Goal: Task Accomplishment & Management: Complete application form

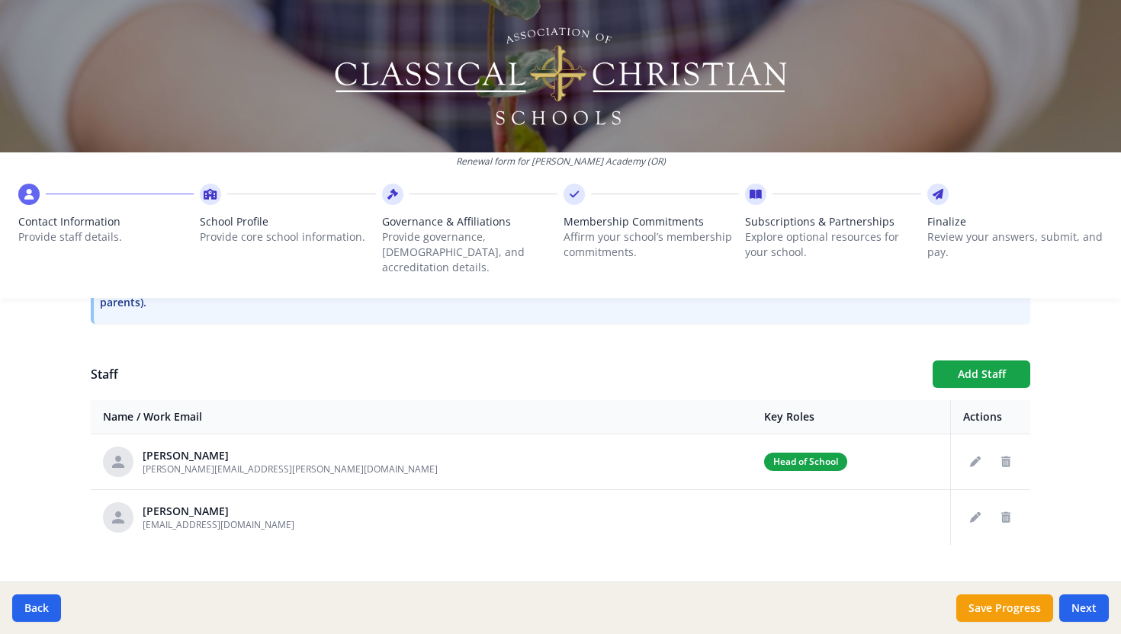
scroll to position [511, 0]
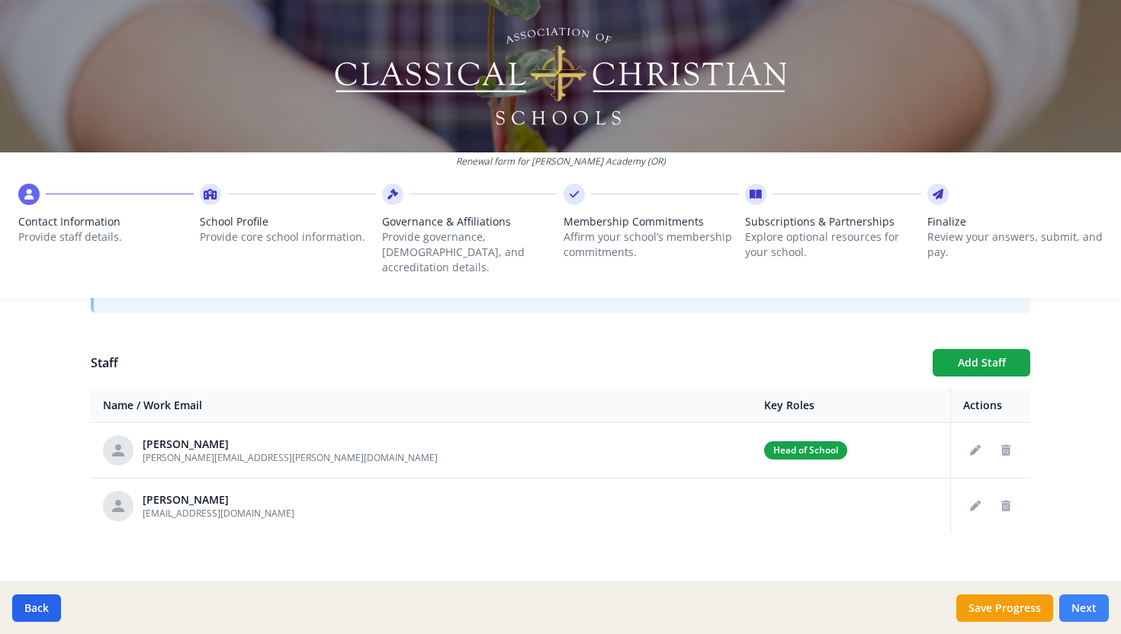
click at [1091, 613] on button "Next" at bounding box center [1084, 608] width 50 height 27
type input "7"
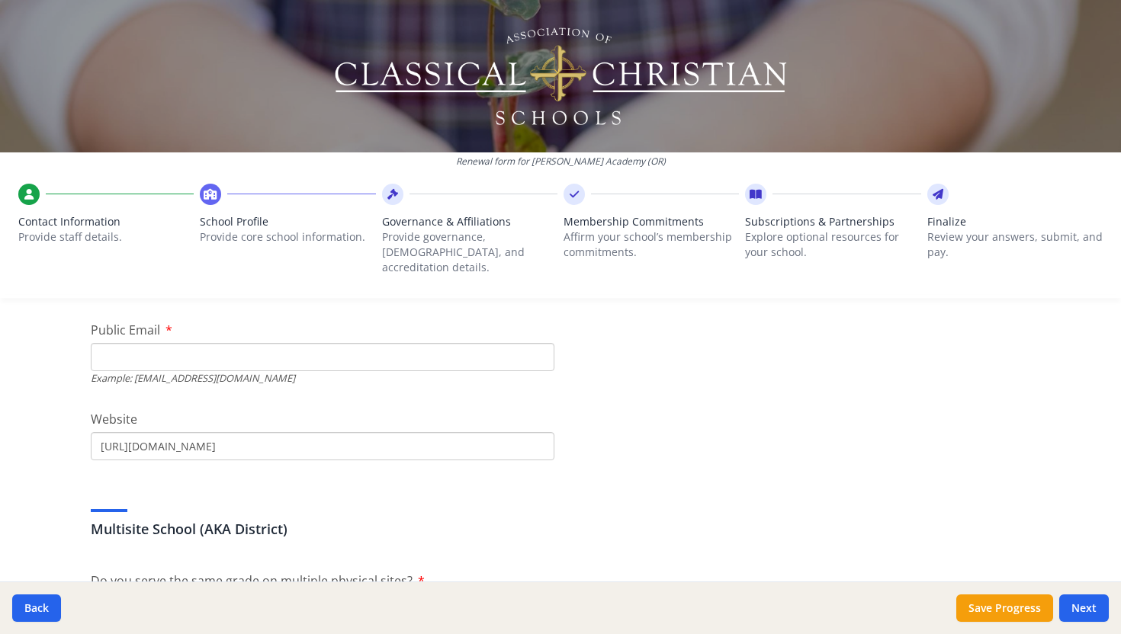
click at [119, 346] on input "Public Email" at bounding box center [322, 357] width 463 height 28
type input "[EMAIL_ADDRESS][DOMAIN_NAME]"
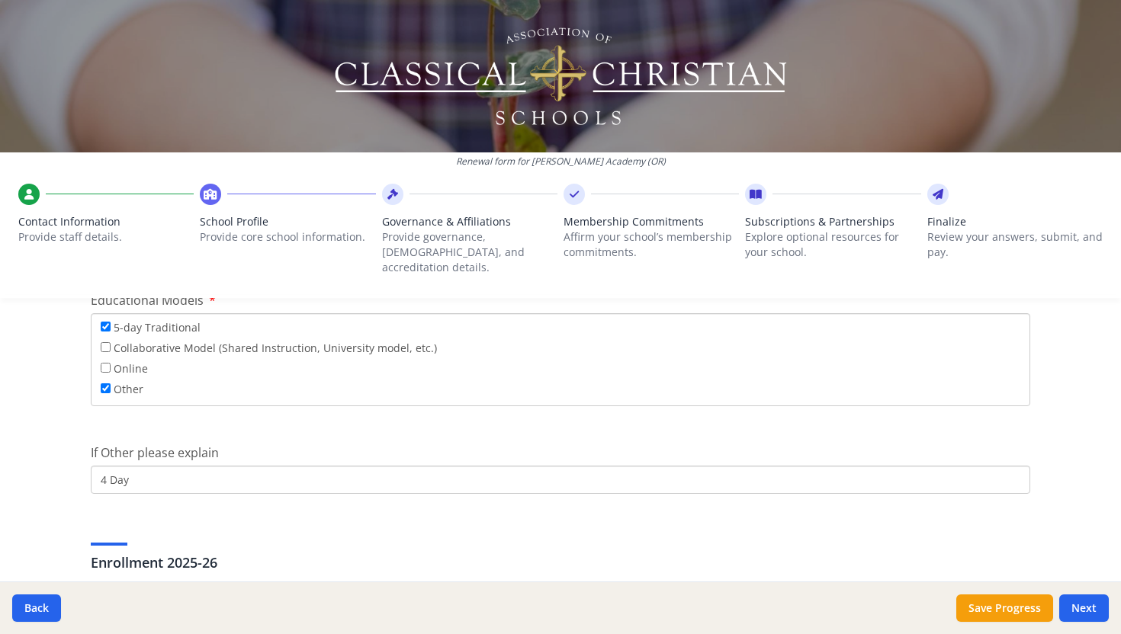
scroll to position [2817, 0]
click at [107, 316] on input "5-day Traditional" at bounding box center [106, 321] width 10 height 10
checkbox input "false"
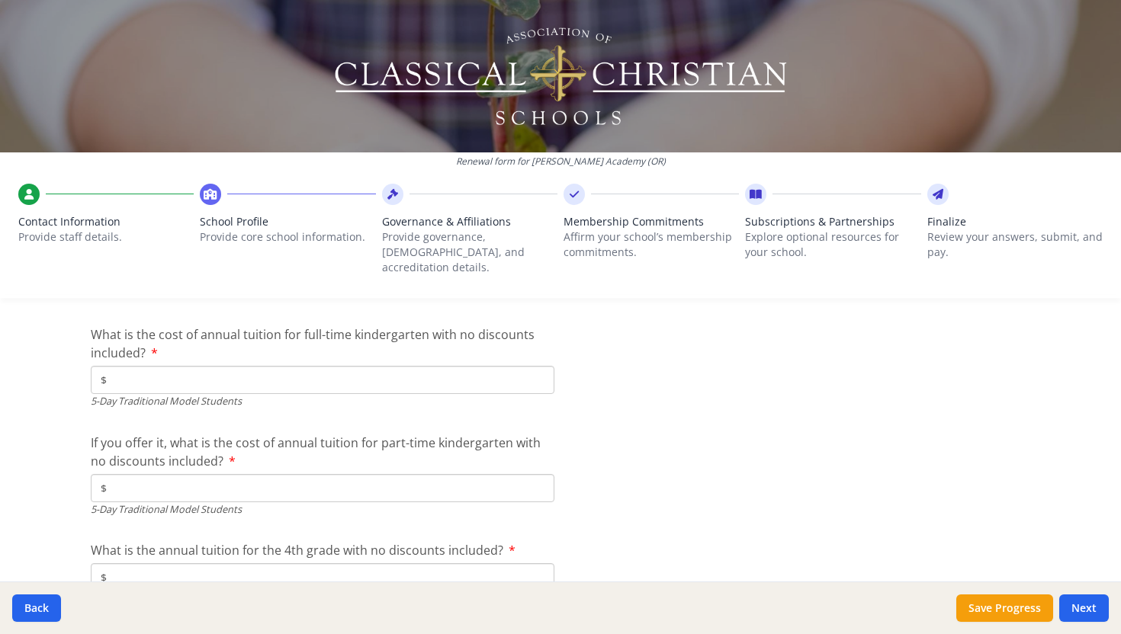
scroll to position [4081, 0]
click at [126, 363] on input "$" at bounding box center [322, 377] width 463 height 28
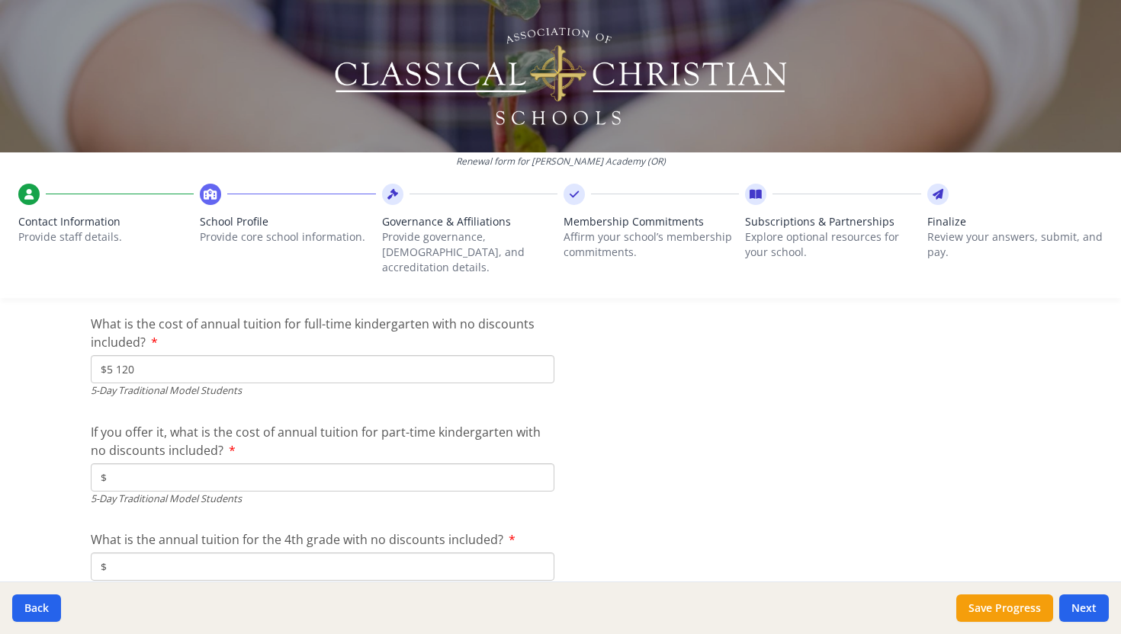
scroll to position [4080, 0]
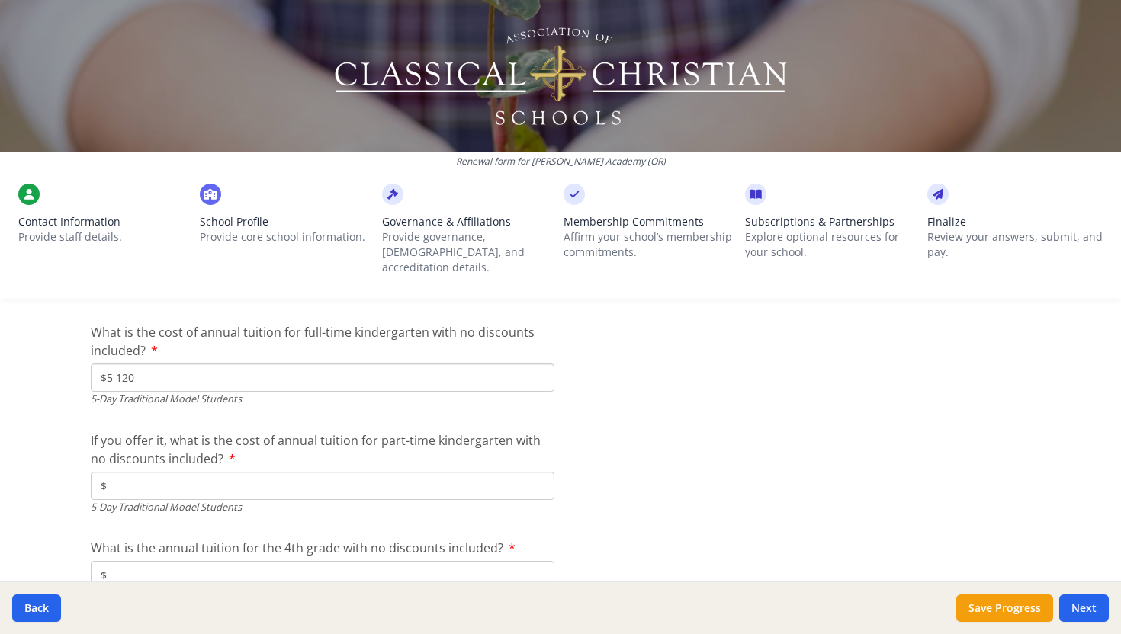
type input "$5 120"
click at [152, 472] on input "$" at bounding box center [322, 486] width 463 height 28
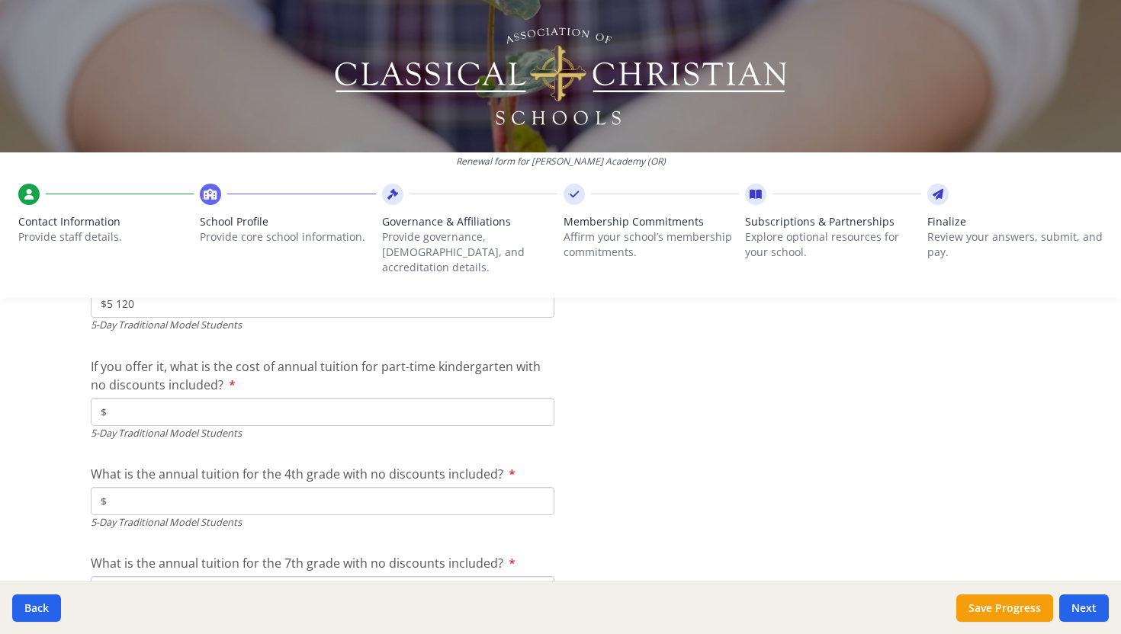
scroll to position [4161, 0]
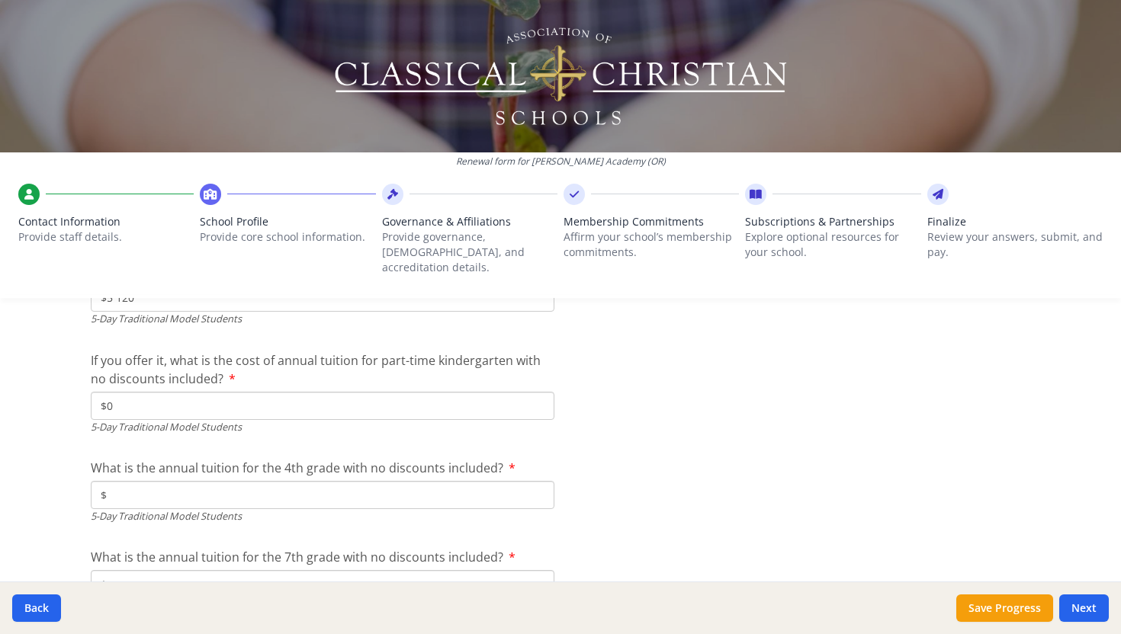
type input "$0"
click at [155, 484] on input "$" at bounding box center [322, 495] width 463 height 28
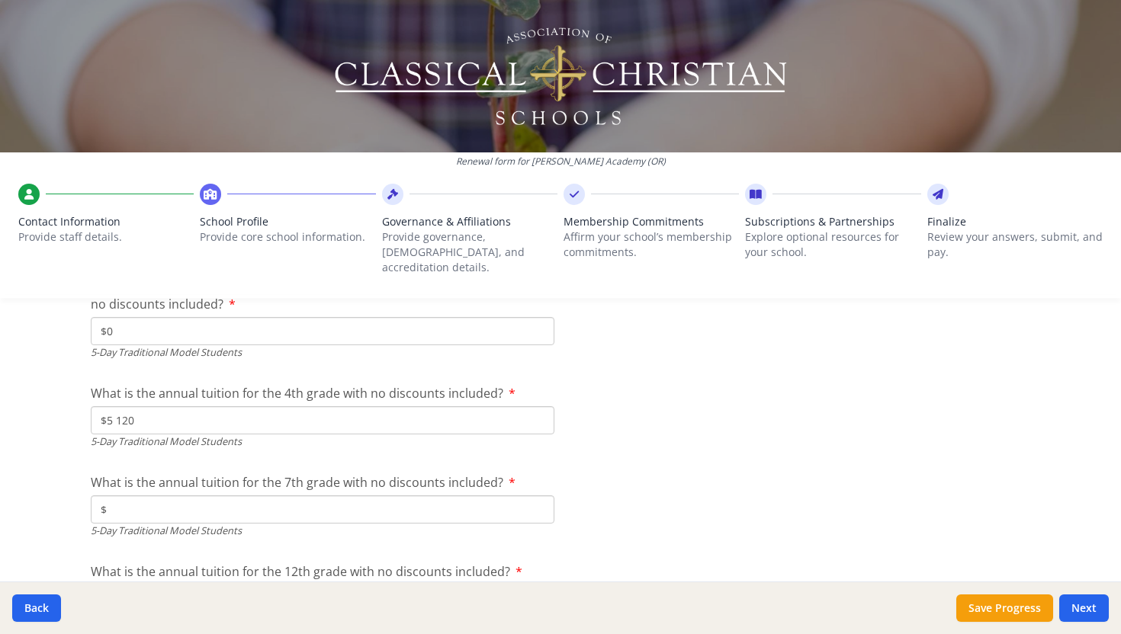
scroll to position [4245, 0]
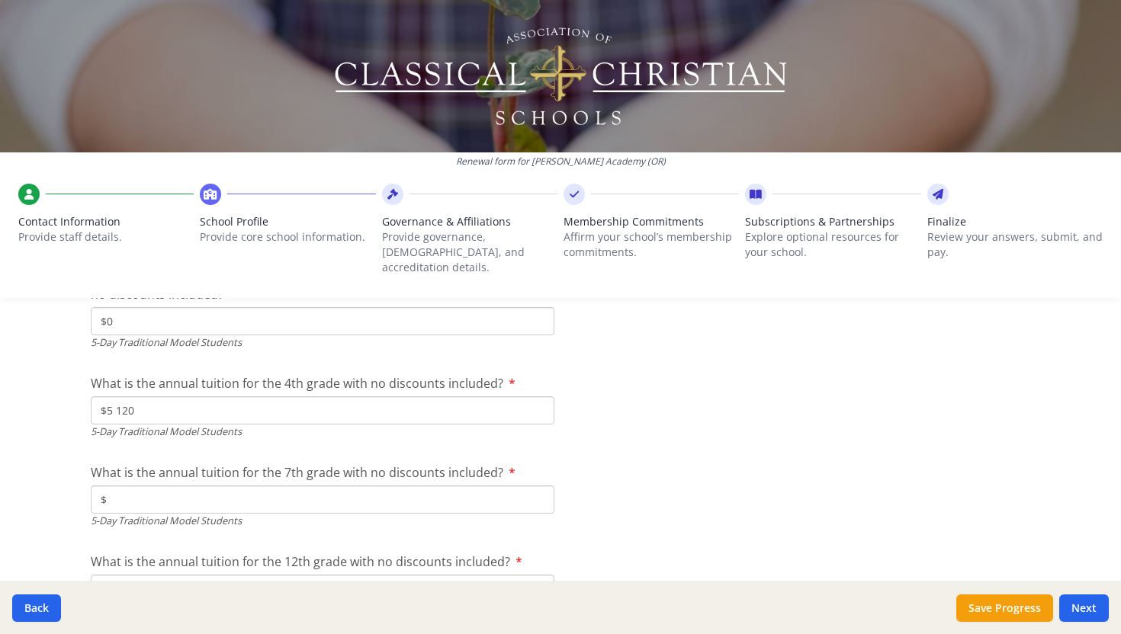
type input "$5 120"
click at [121, 486] on input "$" at bounding box center [322, 500] width 463 height 28
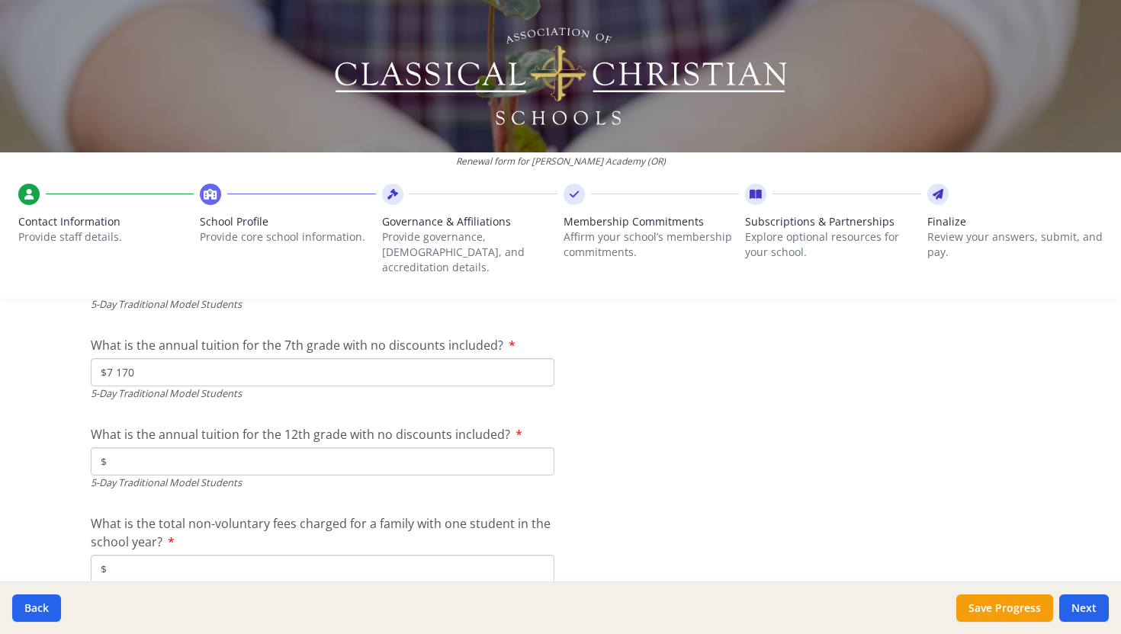
scroll to position [4380, 0]
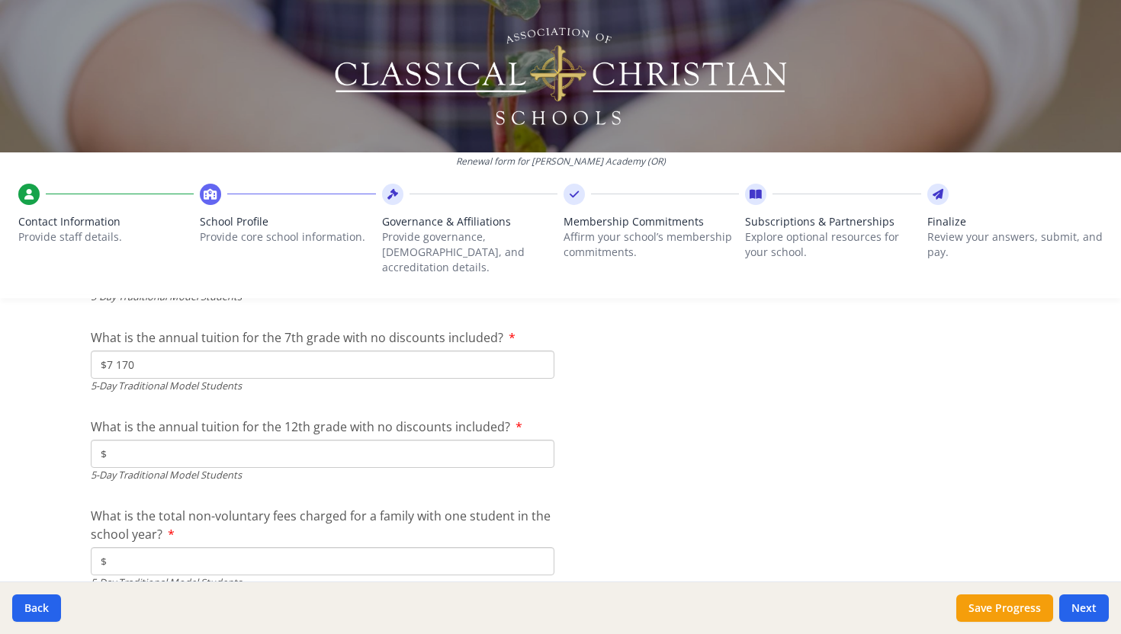
type input "$7 170"
click at [118, 440] on input "$" at bounding box center [322, 454] width 463 height 28
type input "$7 170"
click at [162, 547] on input "$" at bounding box center [322, 561] width 463 height 28
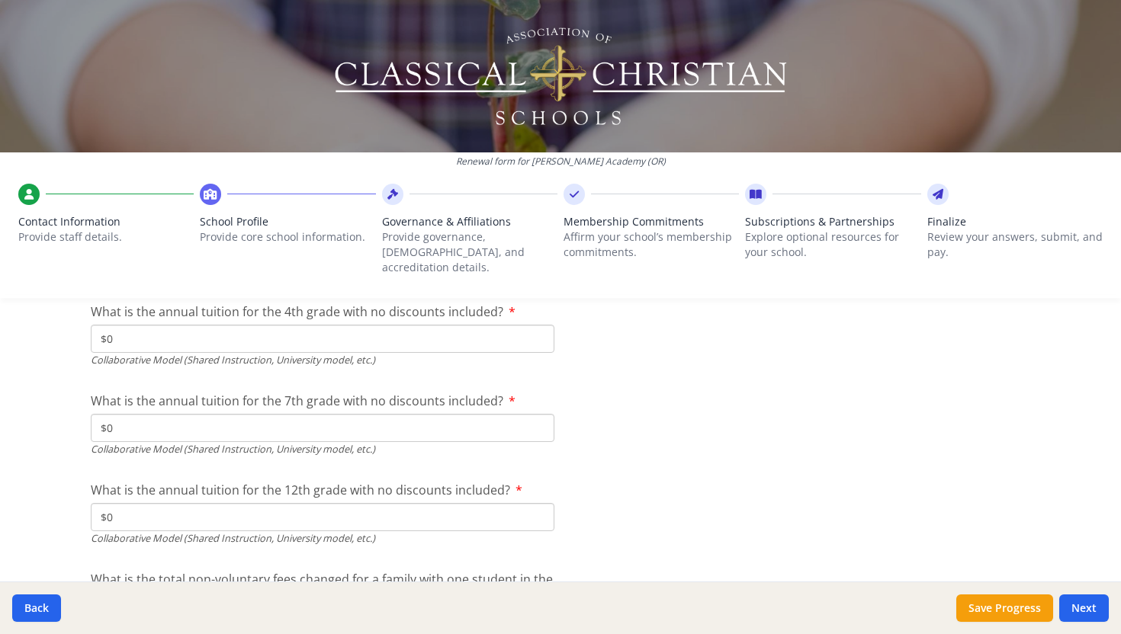
scroll to position [5132, 0]
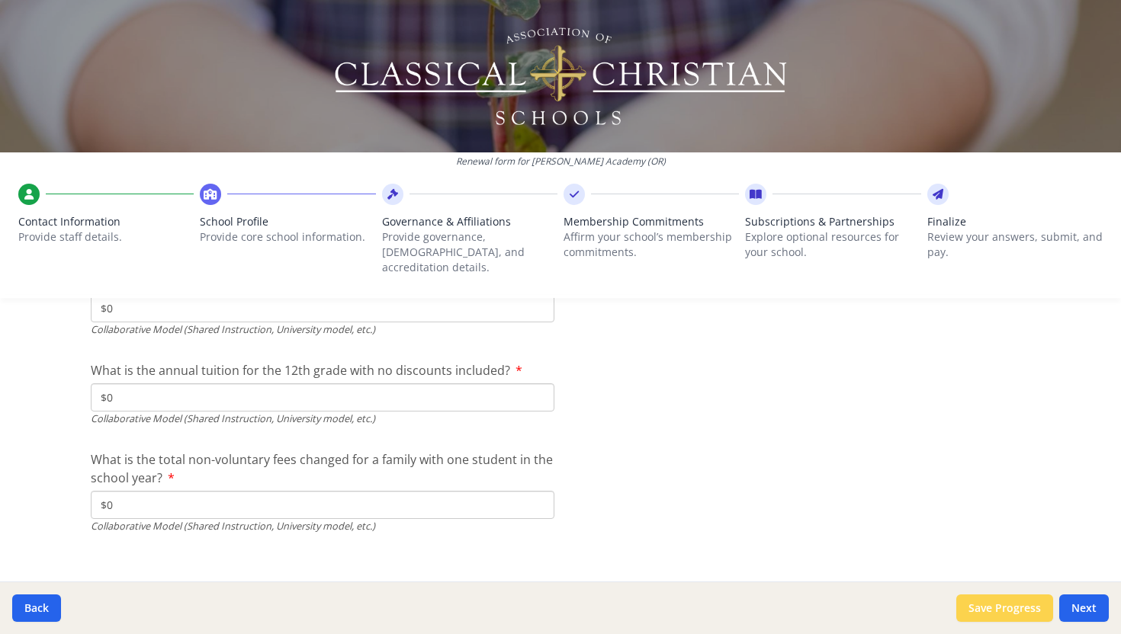
click at [990, 608] on button "Save Progress" at bounding box center [1004, 608] width 97 height 27
click at [142, 493] on input "0" at bounding box center [322, 505] width 463 height 28
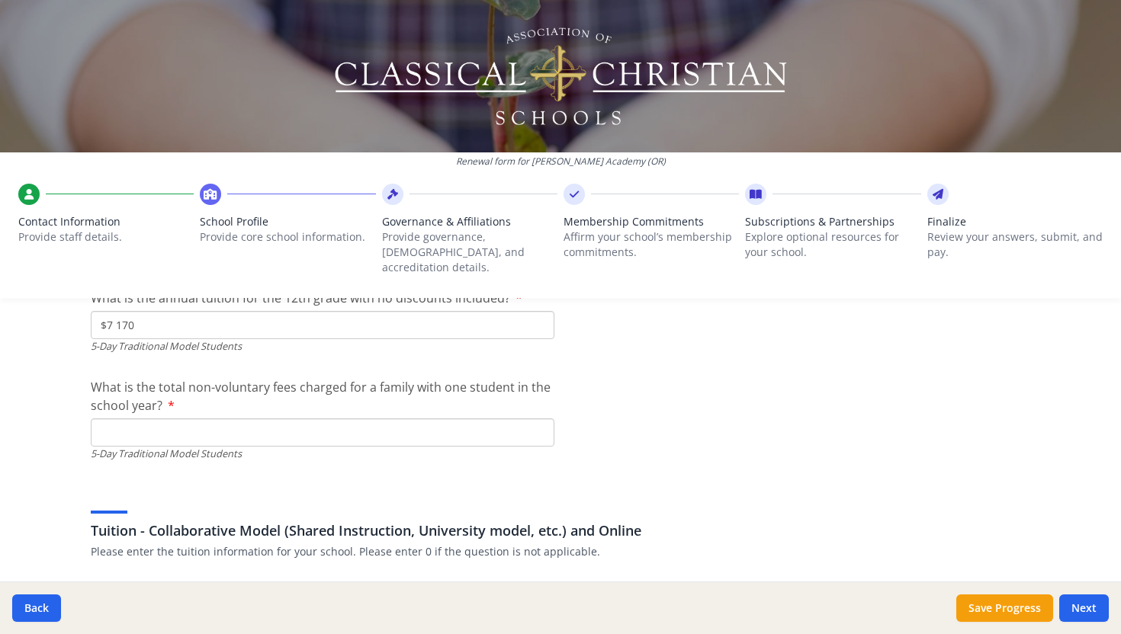
scroll to position [4508, 0]
type input "$0"
click at [216, 419] on input "What is the total non-voluntary fees charged for a family with one student in t…" at bounding box center [322, 433] width 463 height 28
type input "$350.00"
click at [722, 487] on div "Tuition - Collaborative Model (Shared Instruction, University model, etc.) and …" at bounding box center [560, 523] width 939 height 73
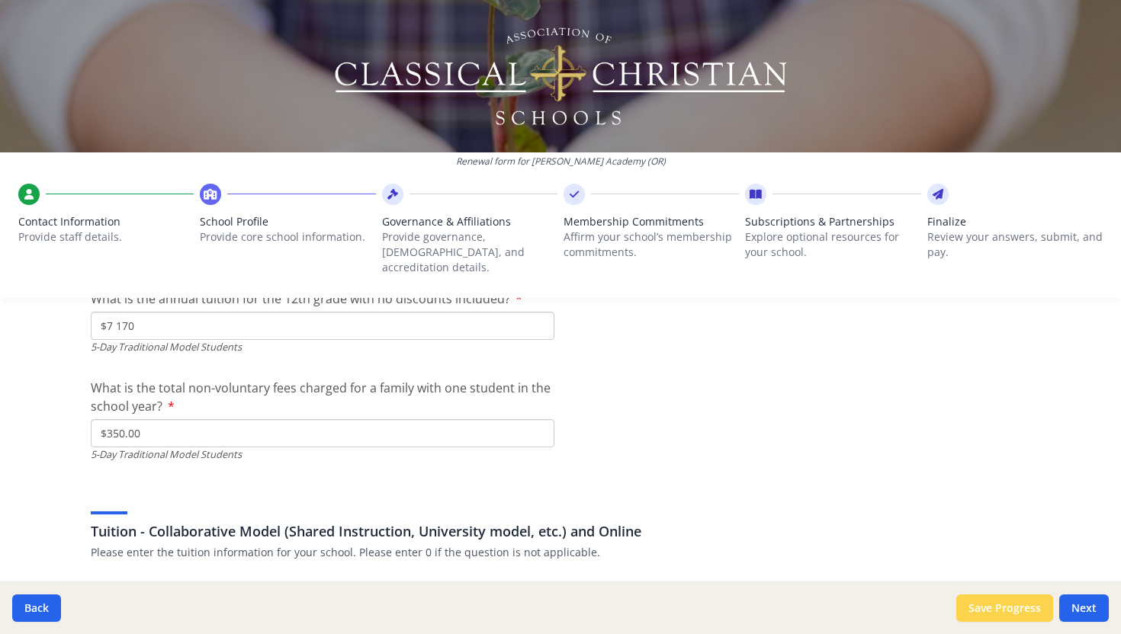
click at [1011, 611] on button "Save Progress" at bounding box center [1004, 608] width 97 height 27
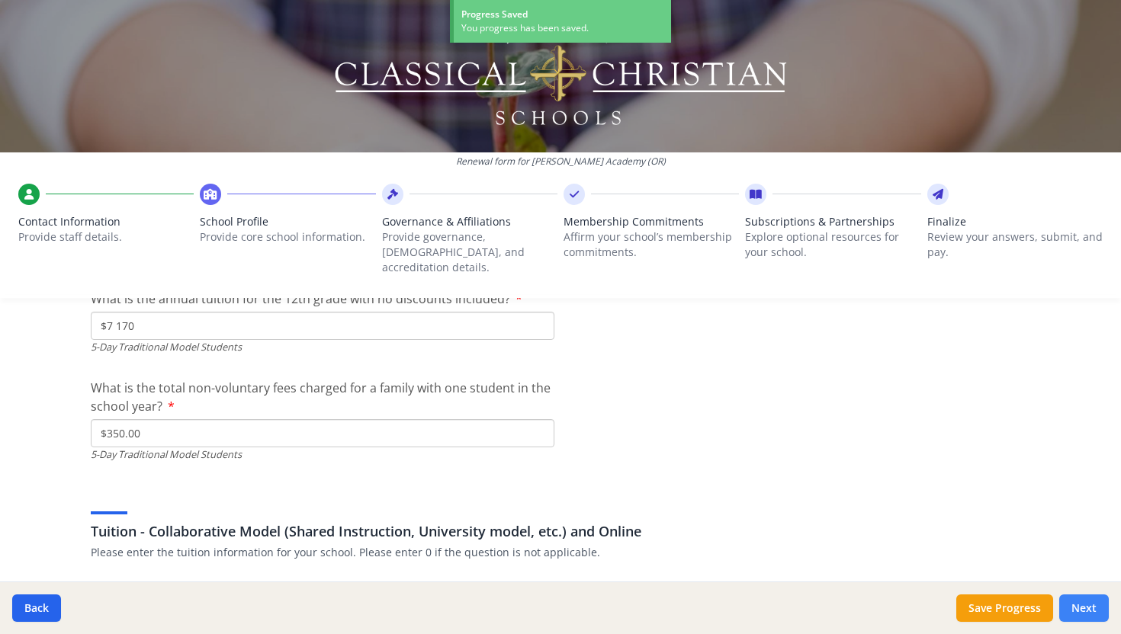
click at [1079, 608] on button "Next" at bounding box center [1084, 608] width 50 height 27
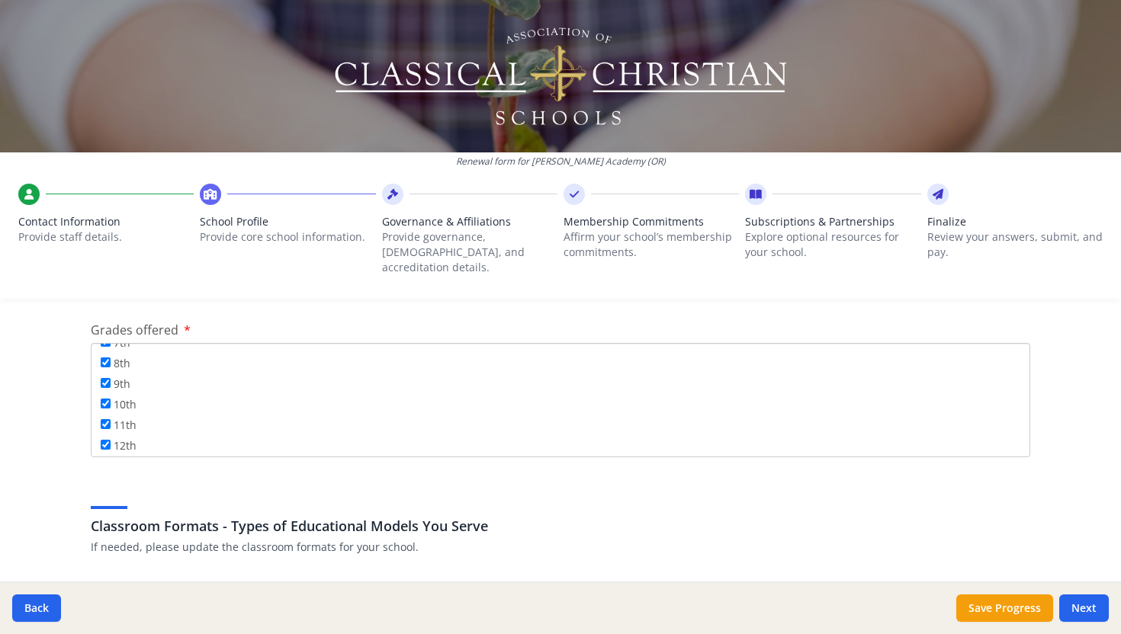
scroll to position [2518, 0]
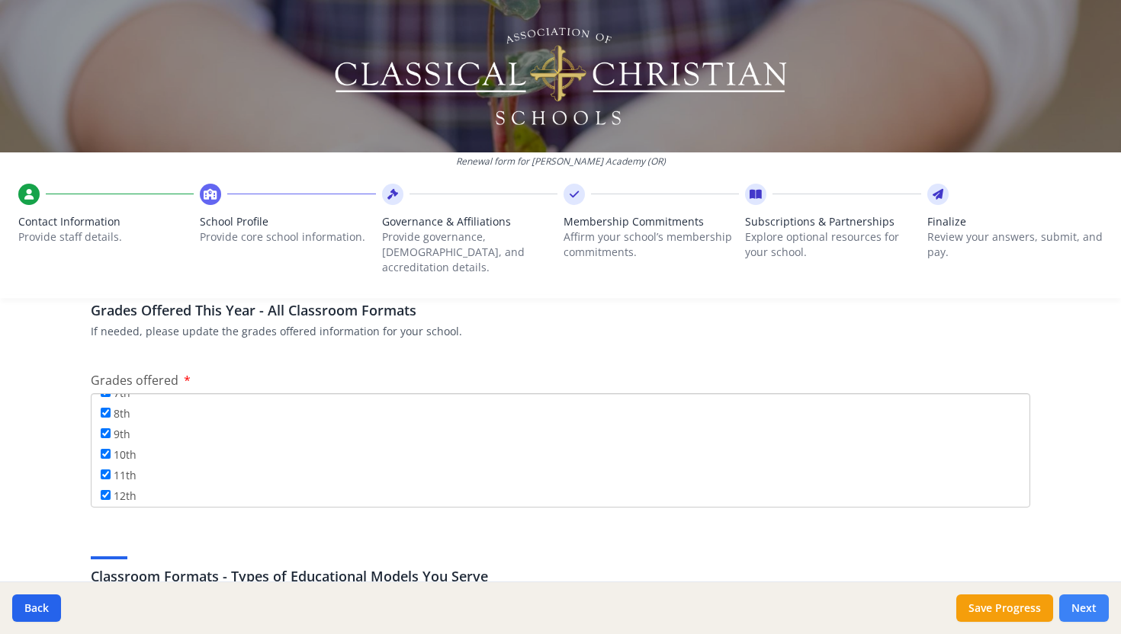
click at [1084, 608] on button "Next" at bounding box center [1084, 608] width 50 height 27
click at [1061, 394] on div "Renewal form for [PERSON_NAME] Academy ([GEOGRAPHIC_DATA]) Contact Information …" at bounding box center [560, 317] width 1121 height 634
click at [1079, 601] on button "Next" at bounding box center [1084, 608] width 50 height 27
click at [677, 336] on div "Federal Employer Identification Number If needed, please update Federal Employe…" at bounding box center [560, 557] width 976 height 5457
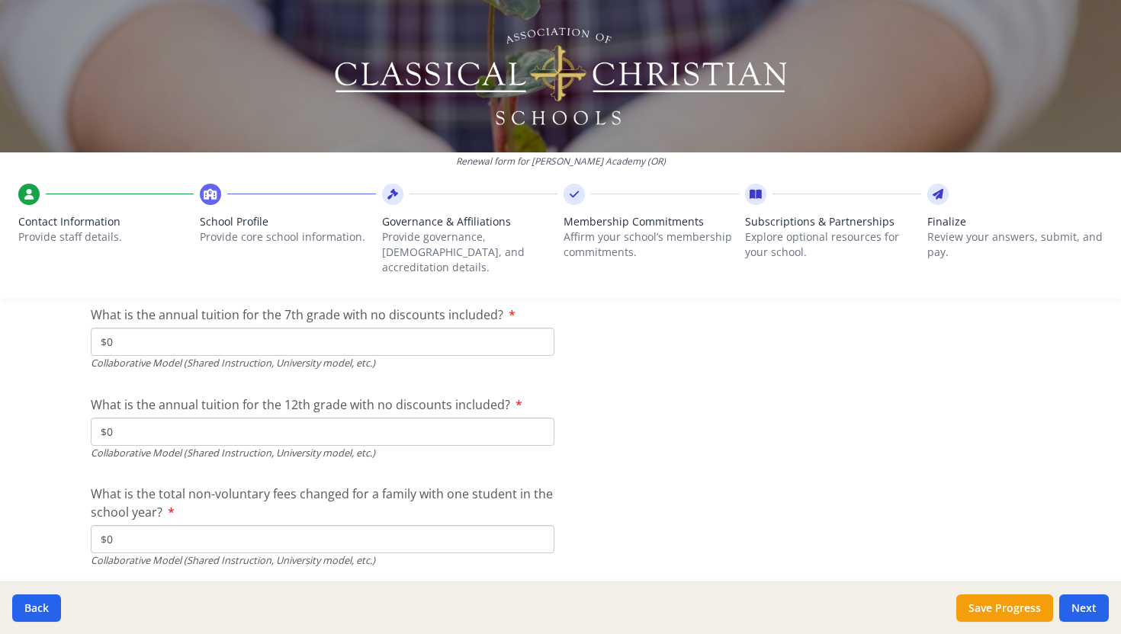
scroll to position [5184, 0]
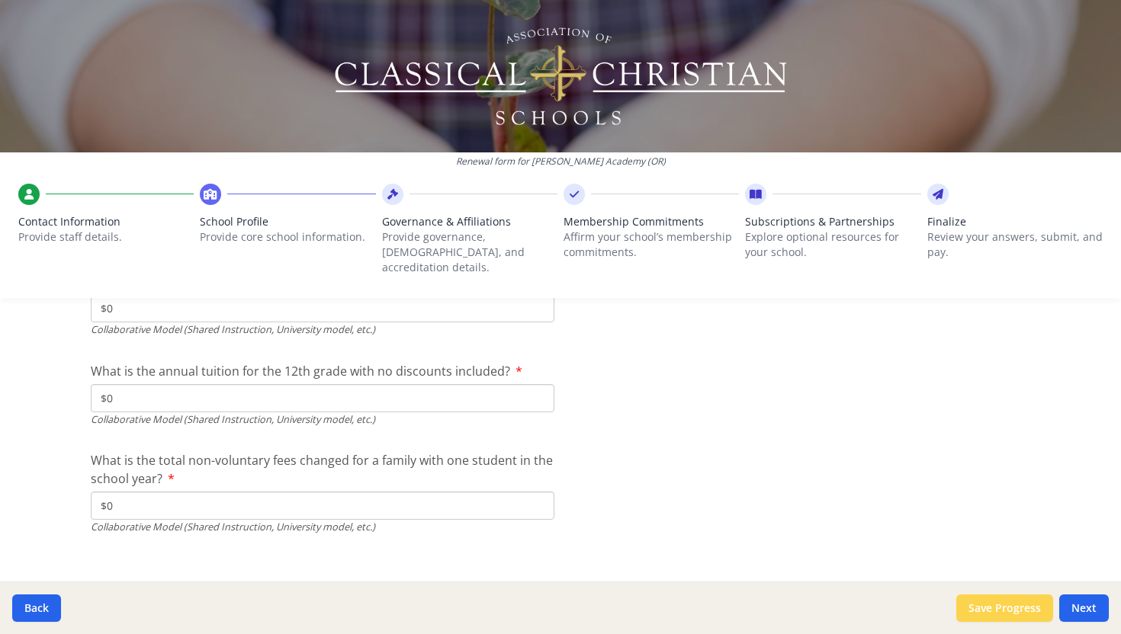
click at [1011, 607] on button "Save Progress" at bounding box center [1004, 608] width 97 height 27
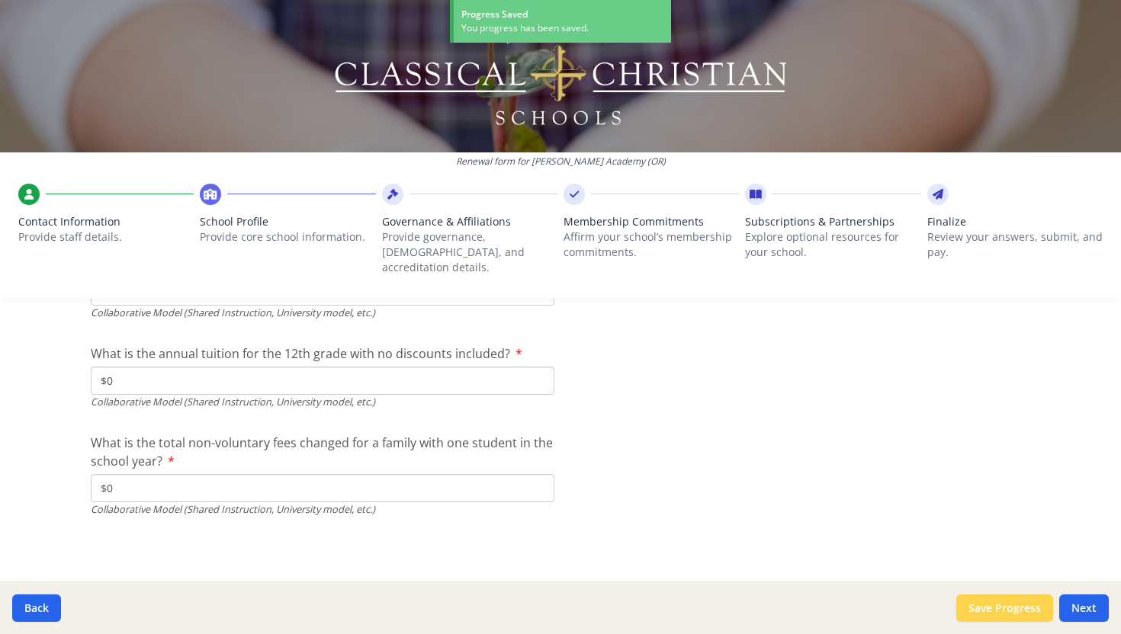
scroll to position [5132, 0]
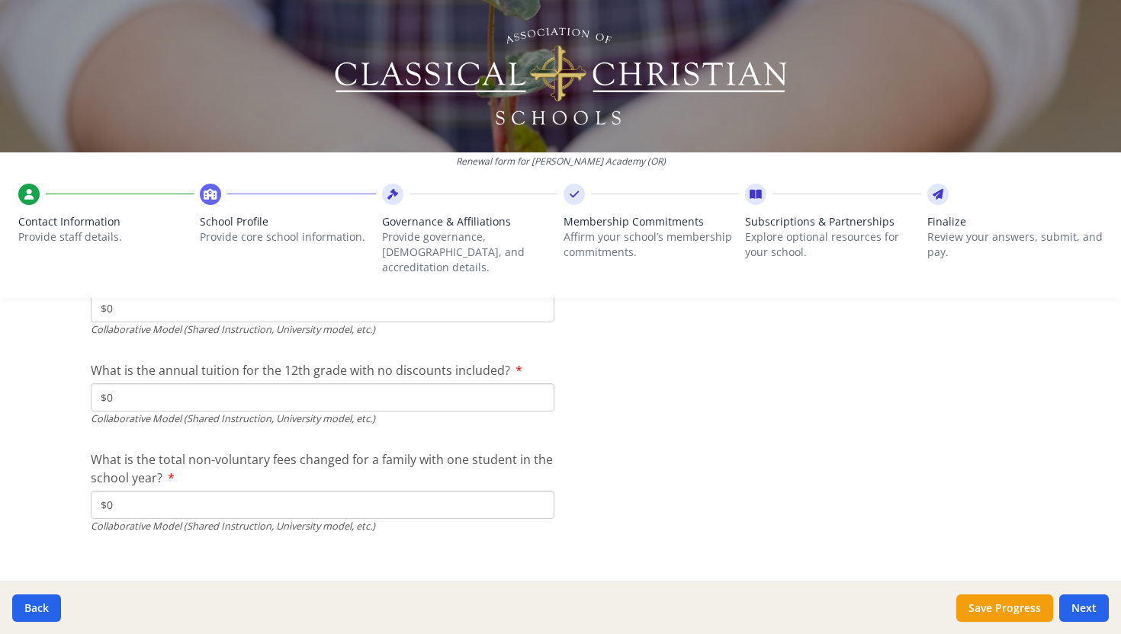
click at [1086, 607] on button "Next" at bounding box center [1084, 608] width 50 height 27
click at [410, 187] on div at bounding box center [469, 194] width 175 height 21
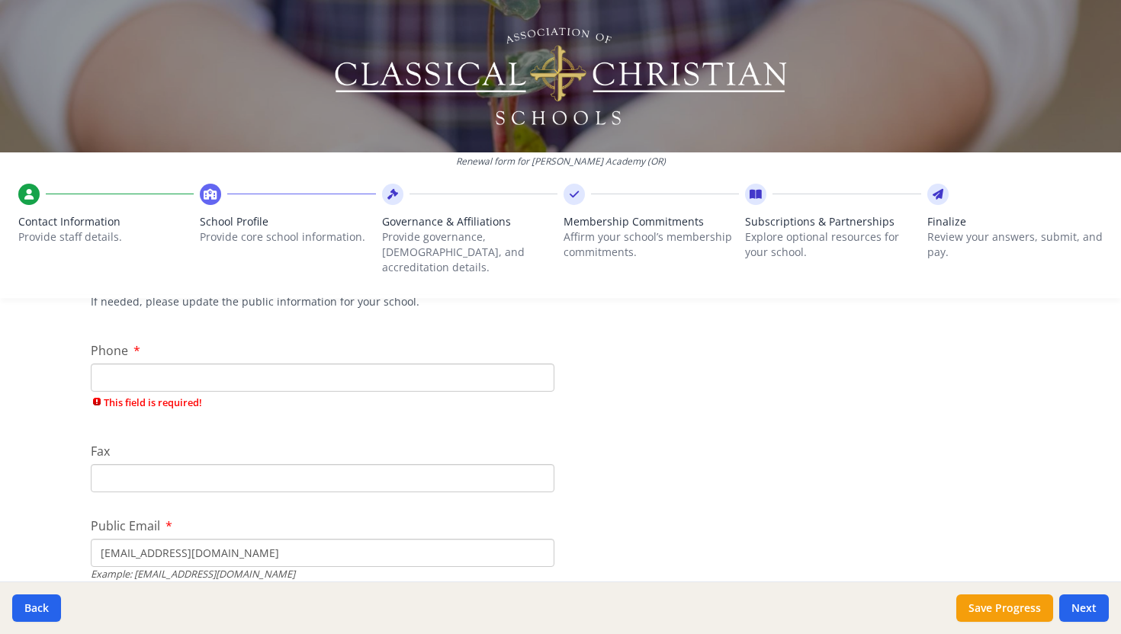
scroll to position [372, 0]
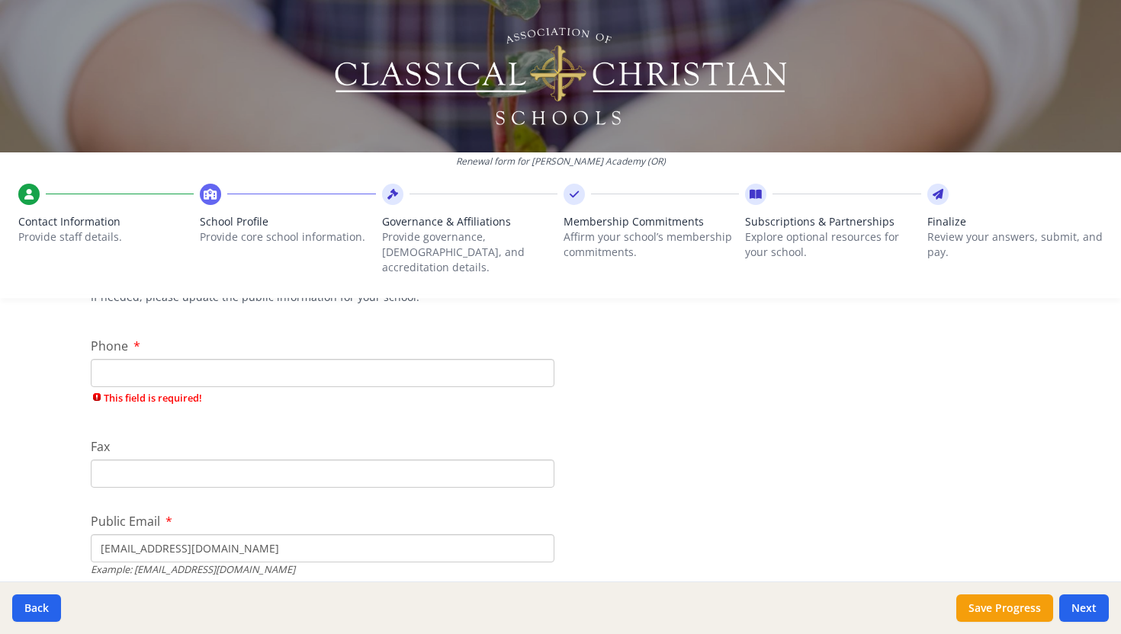
click at [160, 359] on input "Phone" at bounding box center [322, 373] width 463 height 28
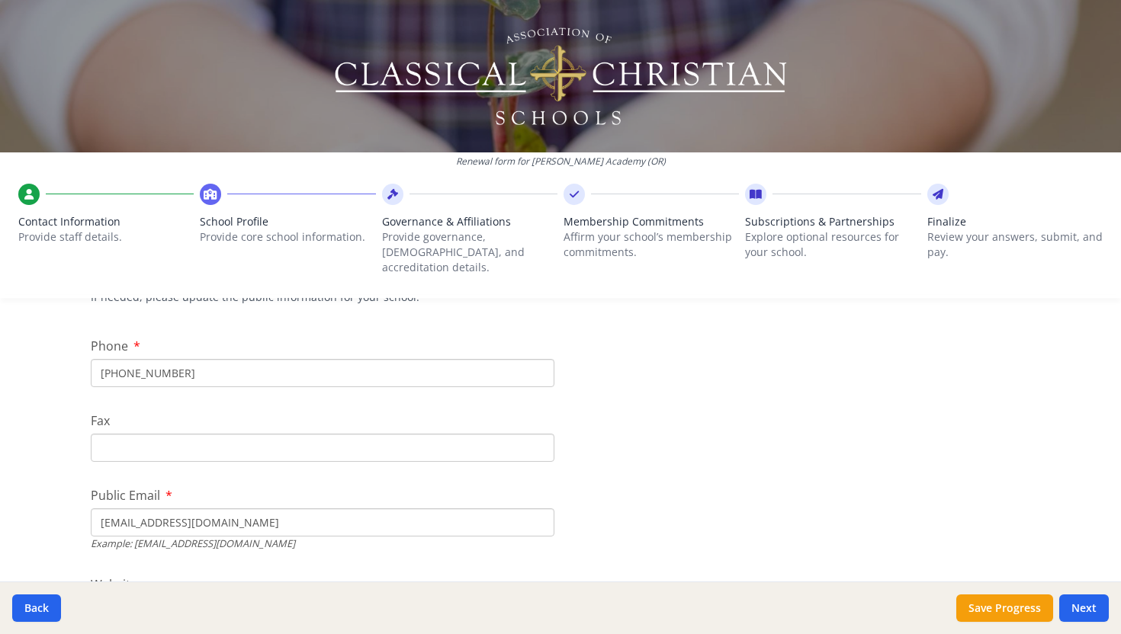
type input "[PHONE_NUMBER]"
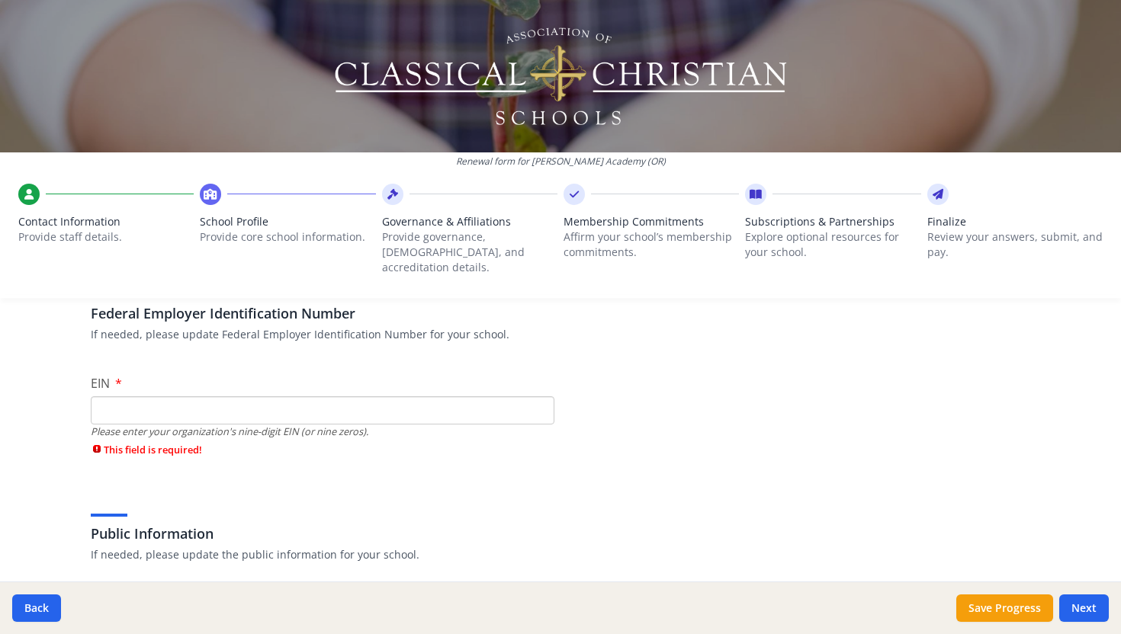
scroll to position [111, 0]
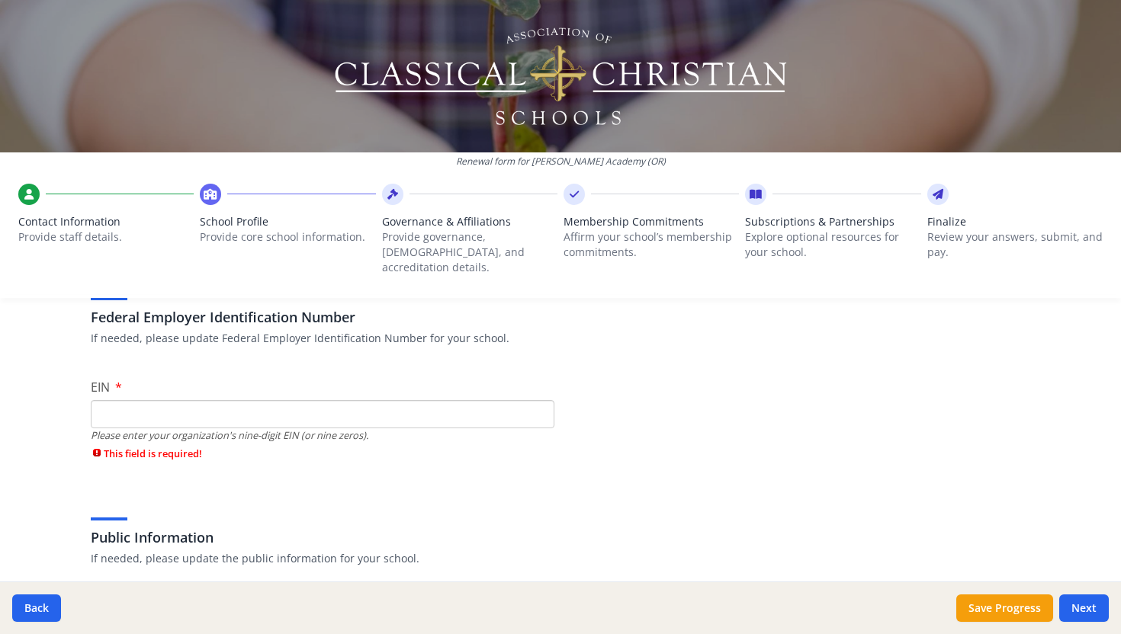
click at [142, 403] on input "EIN" at bounding box center [322, 414] width 463 height 28
click at [119, 404] on input "EIN" at bounding box center [322, 414] width 463 height 28
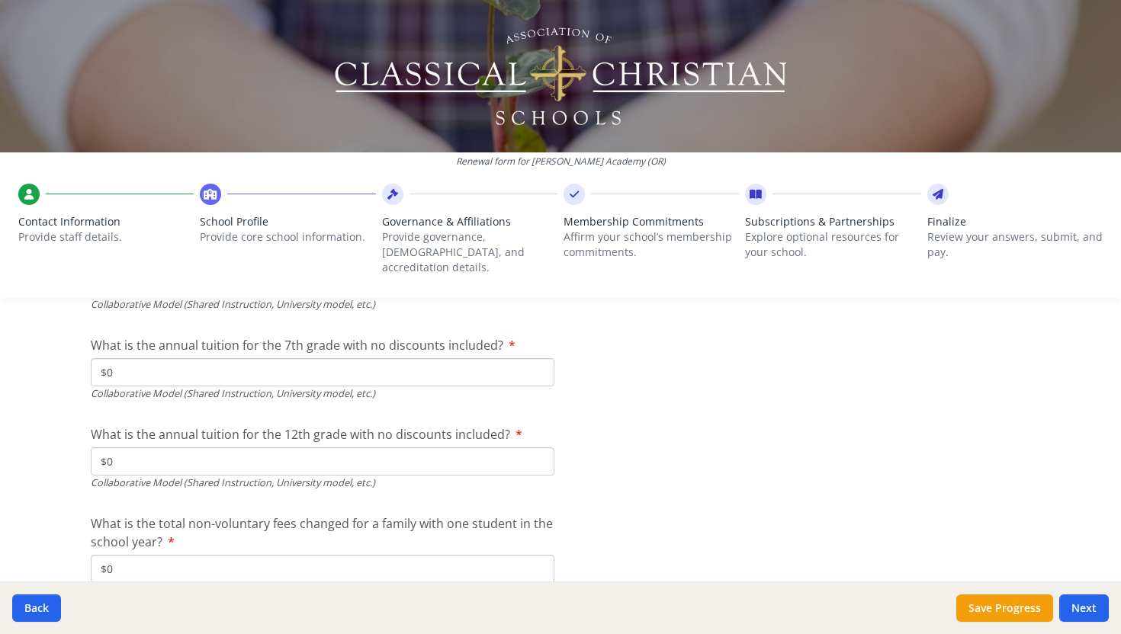
scroll to position [5132, 0]
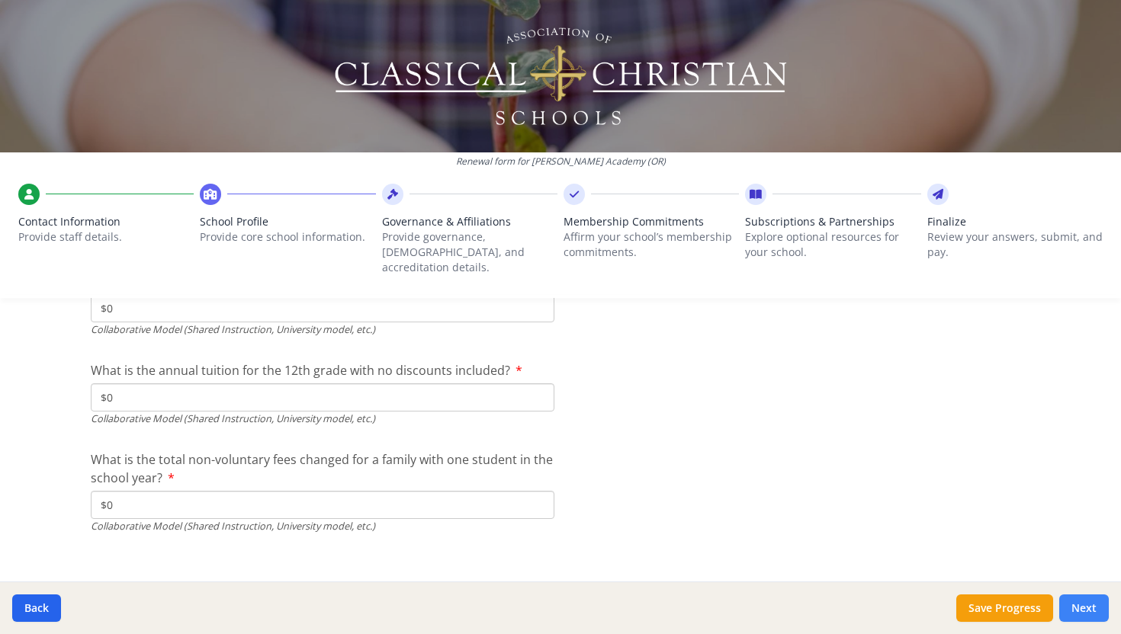
type input "[US_EMPLOYER_IDENTIFICATION_NUMBER]"
click at [1075, 613] on button "Next" at bounding box center [1084, 608] width 50 height 27
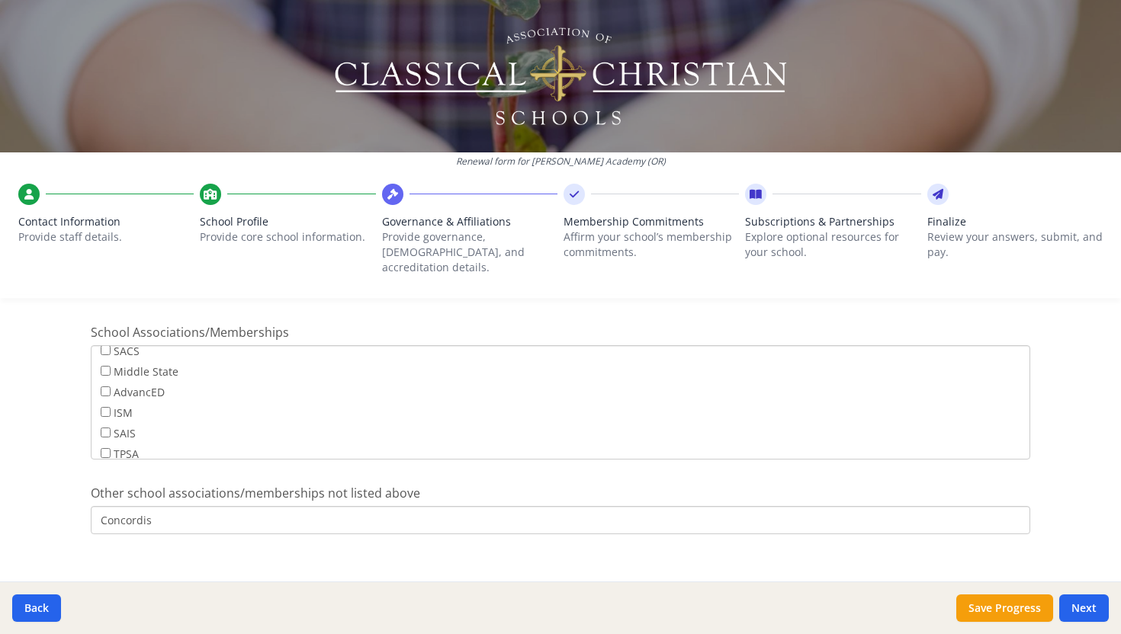
scroll to position [118, 0]
click at [1077, 608] on button "Next" at bounding box center [1084, 608] width 50 height 27
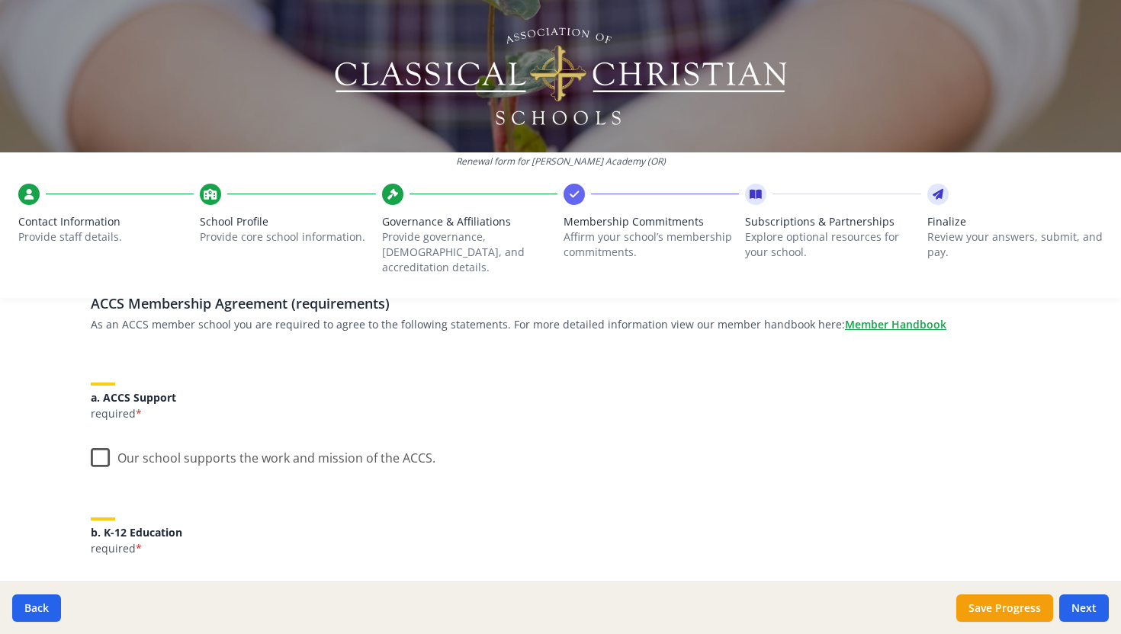
scroll to position [127, 0]
click at [102, 441] on label "Our school supports the work and mission of the ACCS." at bounding box center [263, 451] width 345 height 33
click at [0, 0] on input "Our school supports the work and mission of the ACCS." at bounding box center [0, 0] width 0 height 0
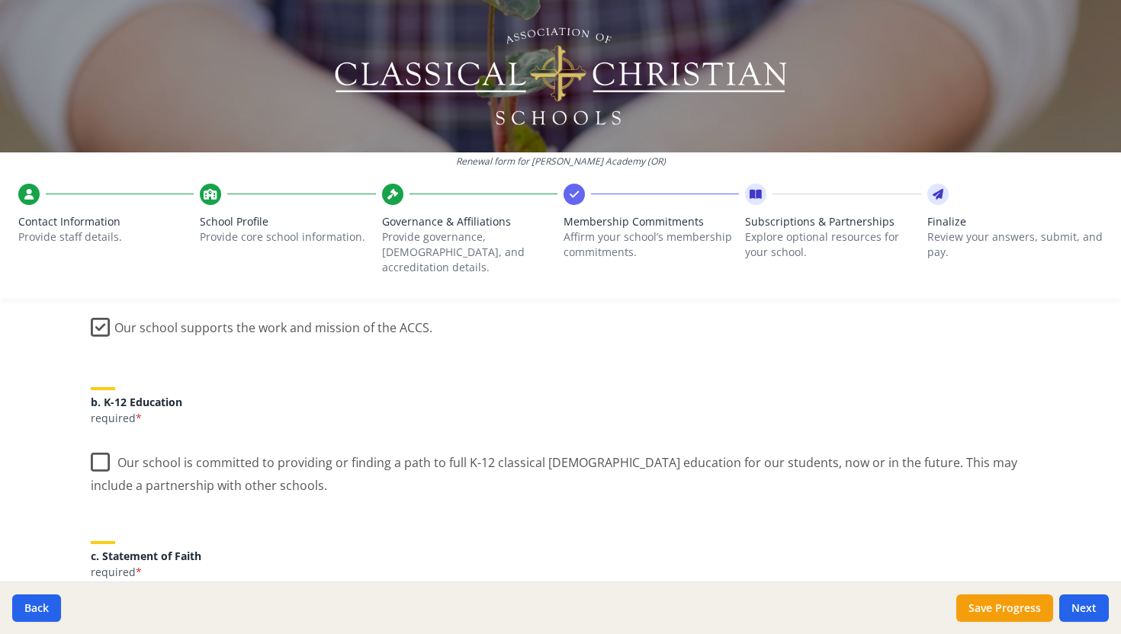
scroll to position [258, 0]
click at [97, 442] on label "Our school is committed to providing or finding a path to full K-12 classical […" at bounding box center [560, 465] width 939 height 51
click at [0, 0] on input "Our school is committed to providing or finding a path to full K-12 classical […" at bounding box center [0, 0] width 0 height 0
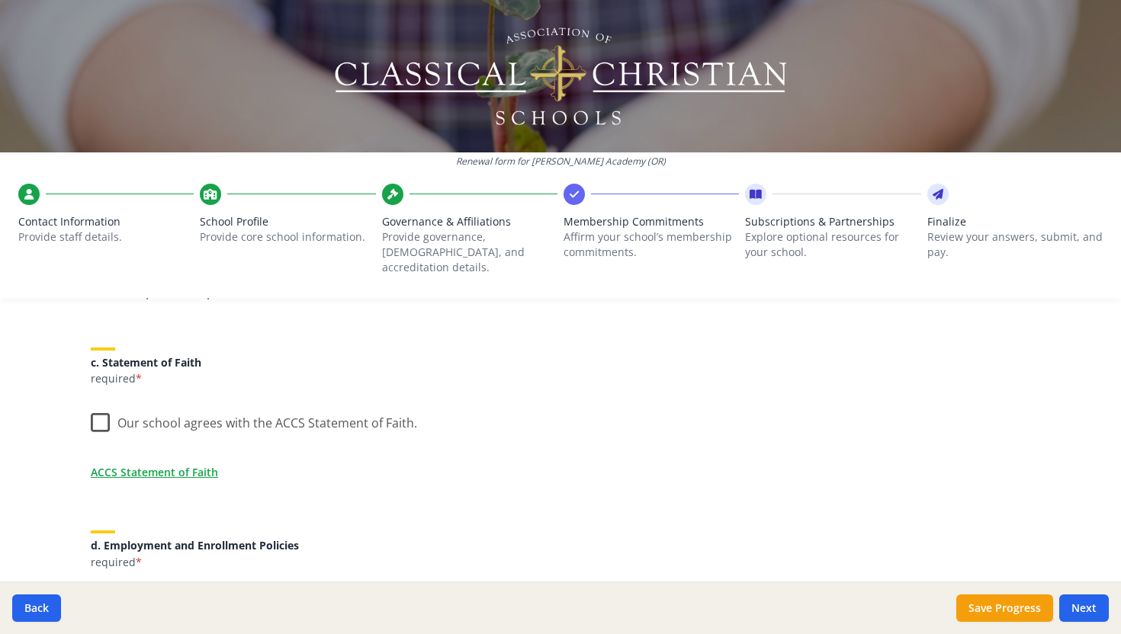
scroll to position [454, 0]
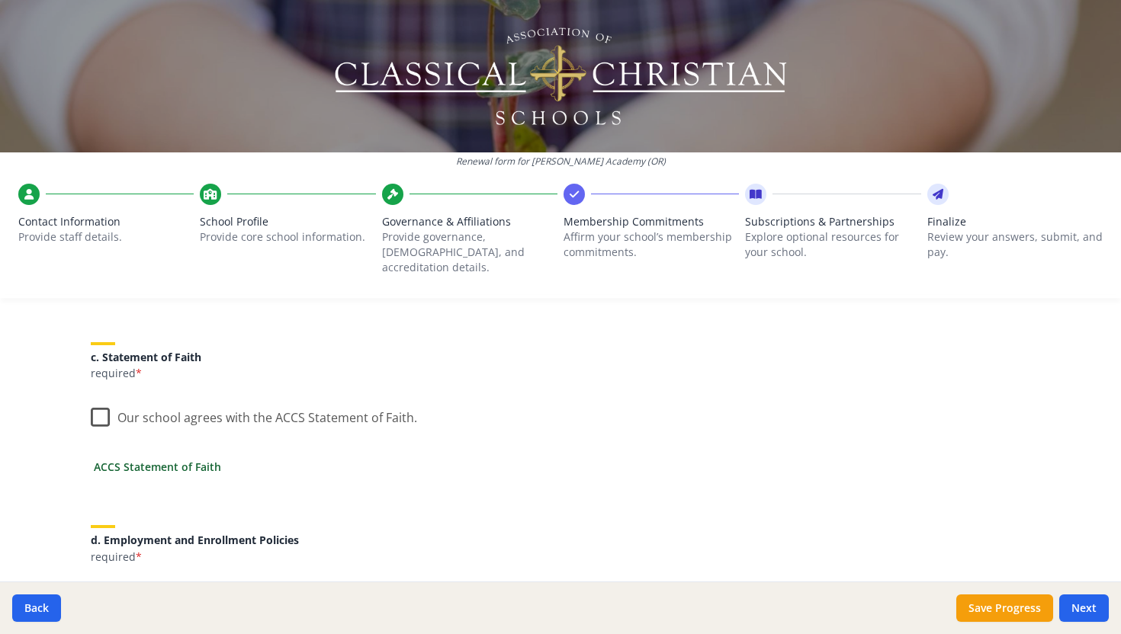
click at [153, 459] on link "ACCS Statement of Faith" at bounding box center [157, 467] width 127 height 16
click at [98, 399] on label "Our school agrees with the ACCS Statement of Faith." at bounding box center [254, 414] width 326 height 33
click at [0, 0] on input "Our school agrees with the ACCS Statement of Faith." at bounding box center [0, 0] width 0 height 0
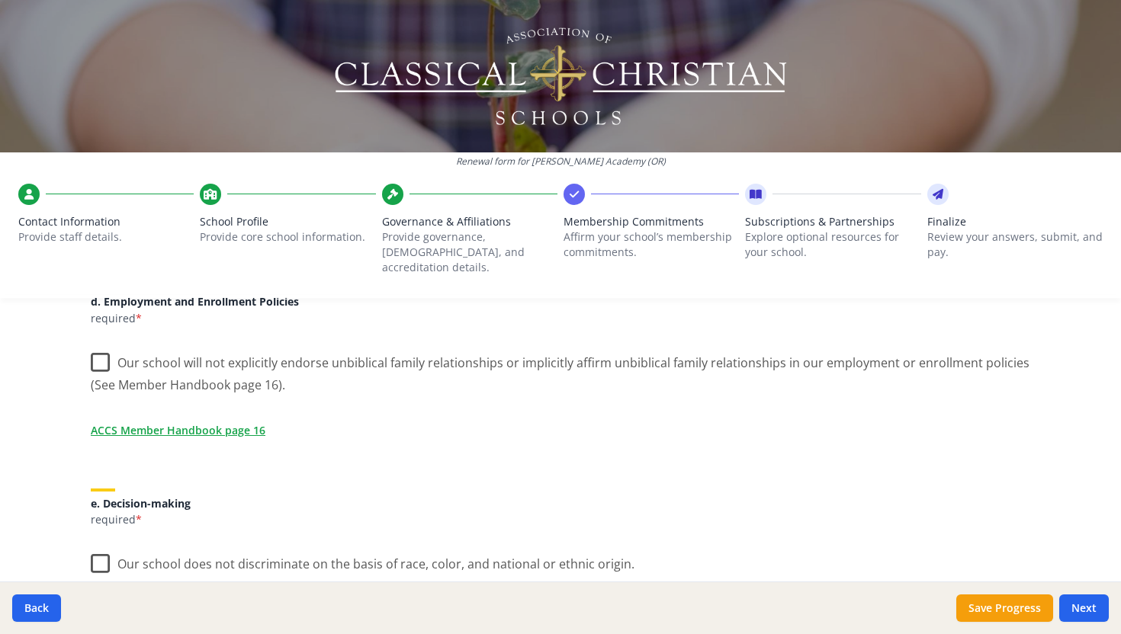
scroll to position [697, 0]
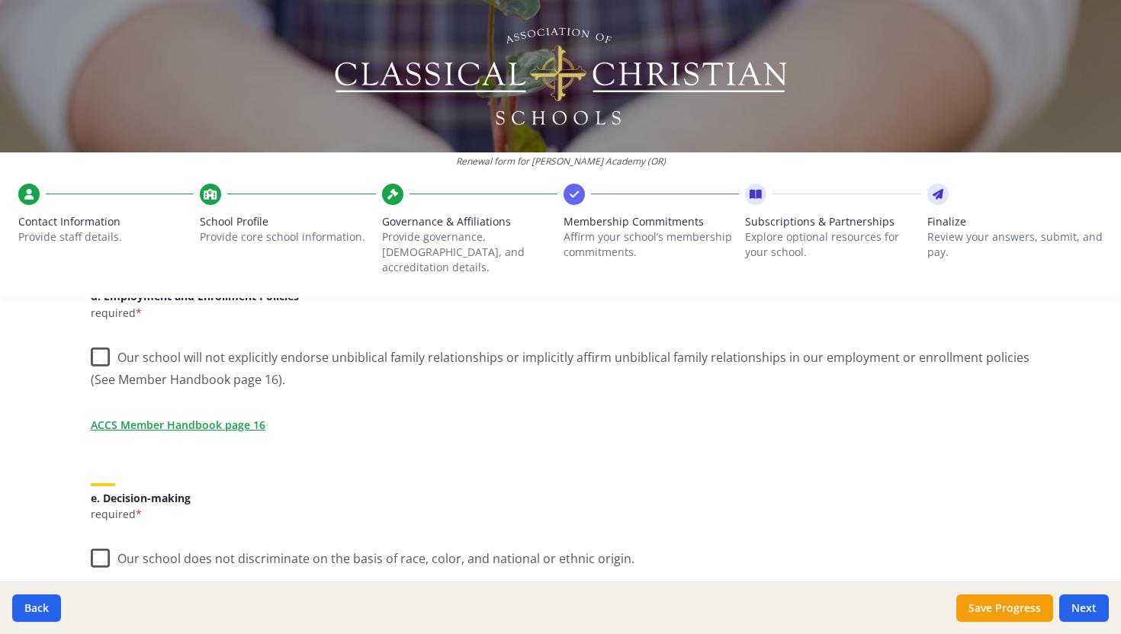
click at [101, 343] on label "Our school will not explicitly endorse unbiblical family relationships or impli…" at bounding box center [560, 363] width 939 height 51
click at [0, 0] on input "Our school will not explicitly endorse unbiblical family relationships or impli…" at bounding box center [0, 0] width 0 height 0
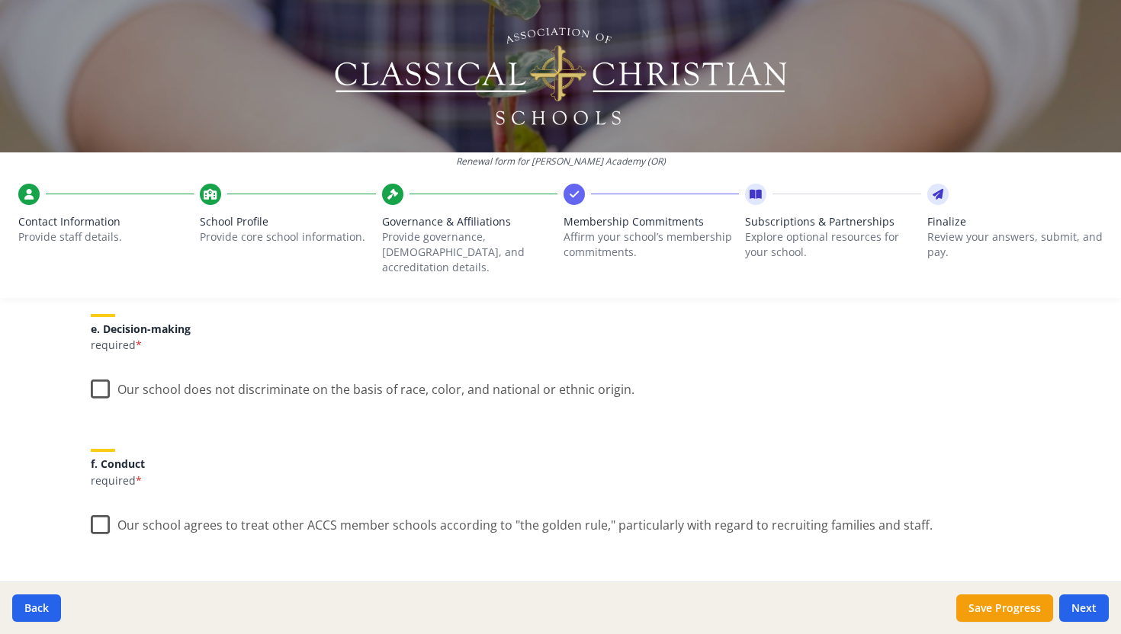
scroll to position [880, 0]
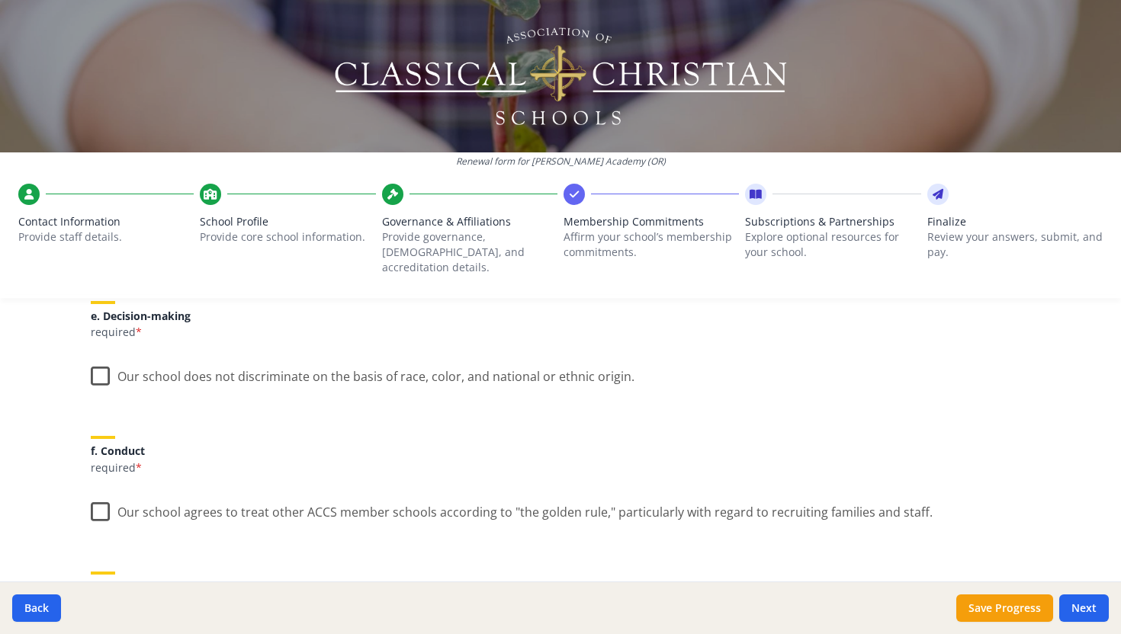
click at [93, 362] on label "Our school does not discriminate on the basis of race, color, and national or e…" at bounding box center [363, 373] width 544 height 33
click at [0, 0] on input "Our school does not discriminate on the basis of race, color, and national or e…" at bounding box center [0, 0] width 0 height 0
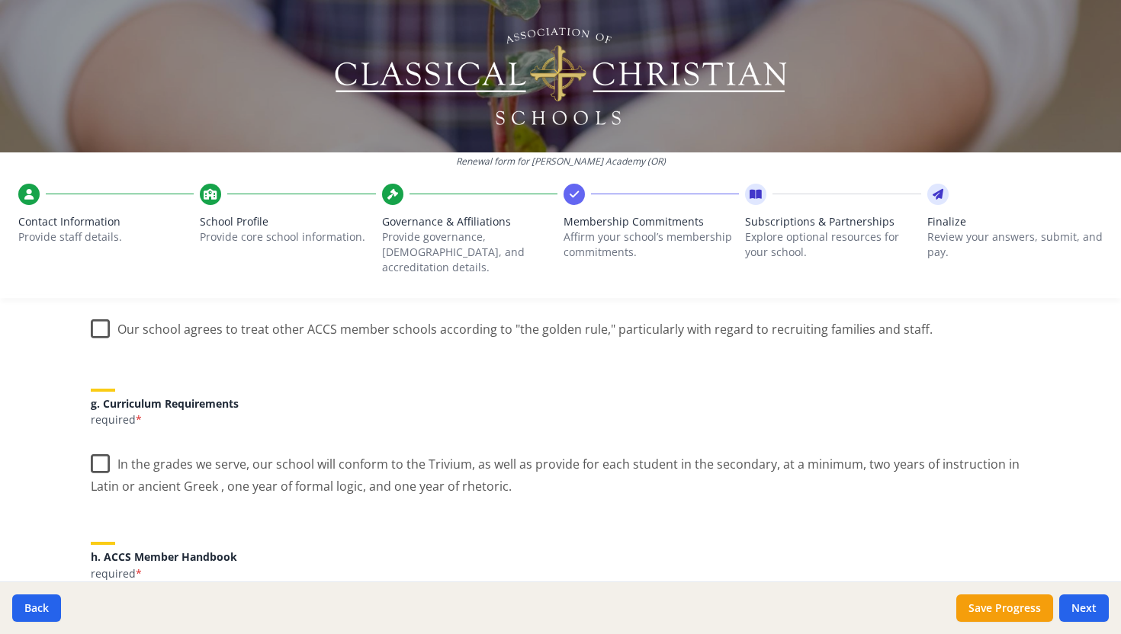
scroll to position [1069, 0]
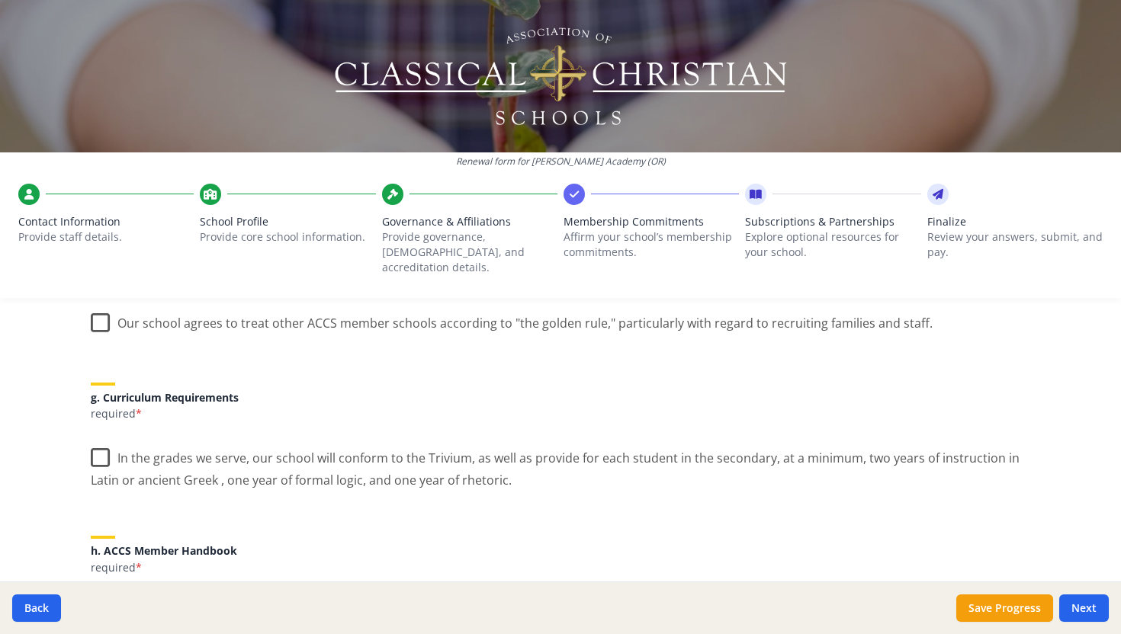
click at [101, 306] on label "Our school agrees to treat other ACCS member schools according to "the golden r…" at bounding box center [512, 319] width 842 height 33
click at [0, 0] on input "Our school agrees to treat other ACCS member schools according to "the golden r…" at bounding box center [0, 0] width 0 height 0
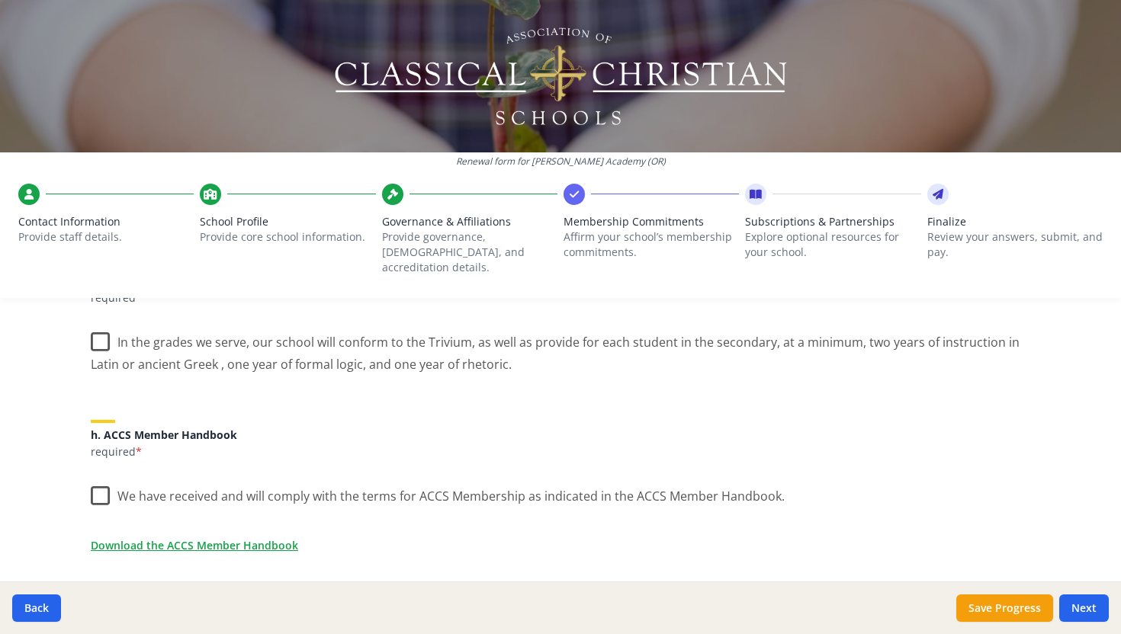
scroll to position [1185, 0]
click at [101, 327] on label "In the grades we serve, our school will conform to the Trivium, as well as prov…" at bounding box center [560, 347] width 939 height 51
click at [0, 0] on input "In the grades we serve, our school will conform to the Trivium, as well as prov…" at bounding box center [0, 0] width 0 height 0
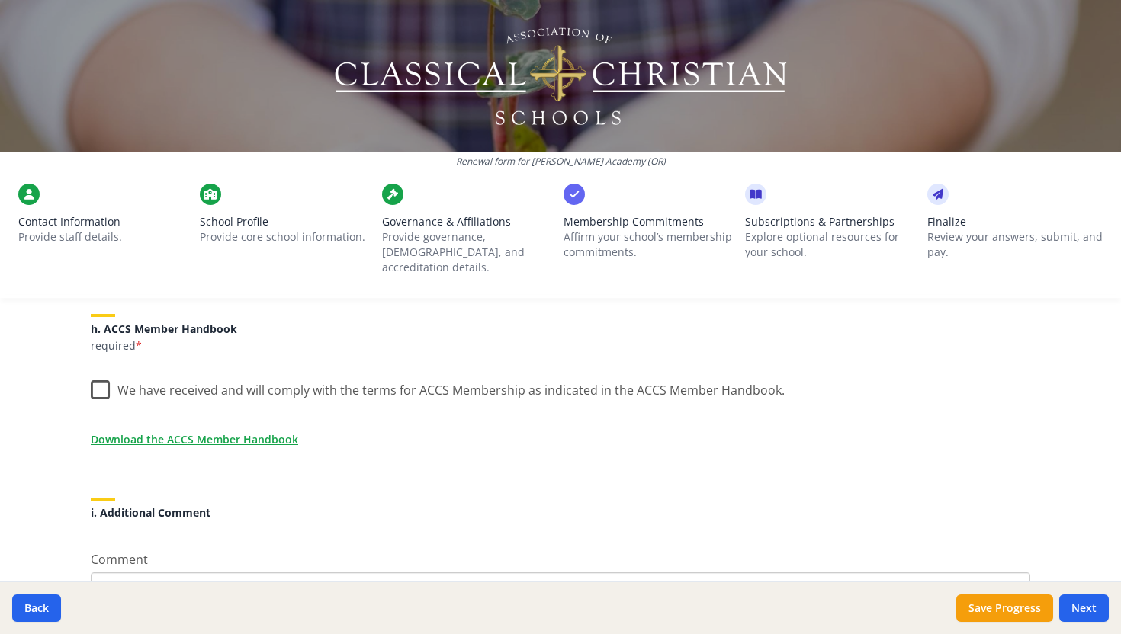
scroll to position [1307, 0]
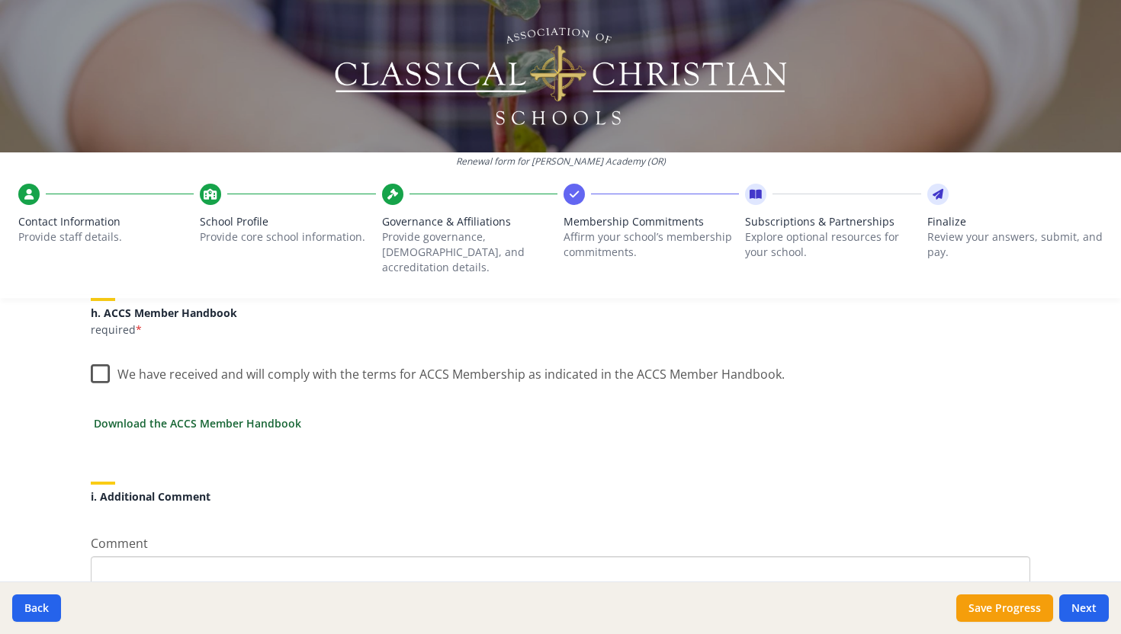
click at [273, 415] on link "Download the ACCS Member Handbook" at bounding box center [197, 423] width 207 height 16
click at [101, 358] on label "We have received and will comply with the terms for ACCS Membership as indicate…" at bounding box center [438, 370] width 694 height 33
click at [0, 0] on input "We have received and will comply with the terms for ACCS Membership as indicate…" at bounding box center [0, 0] width 0 height 0
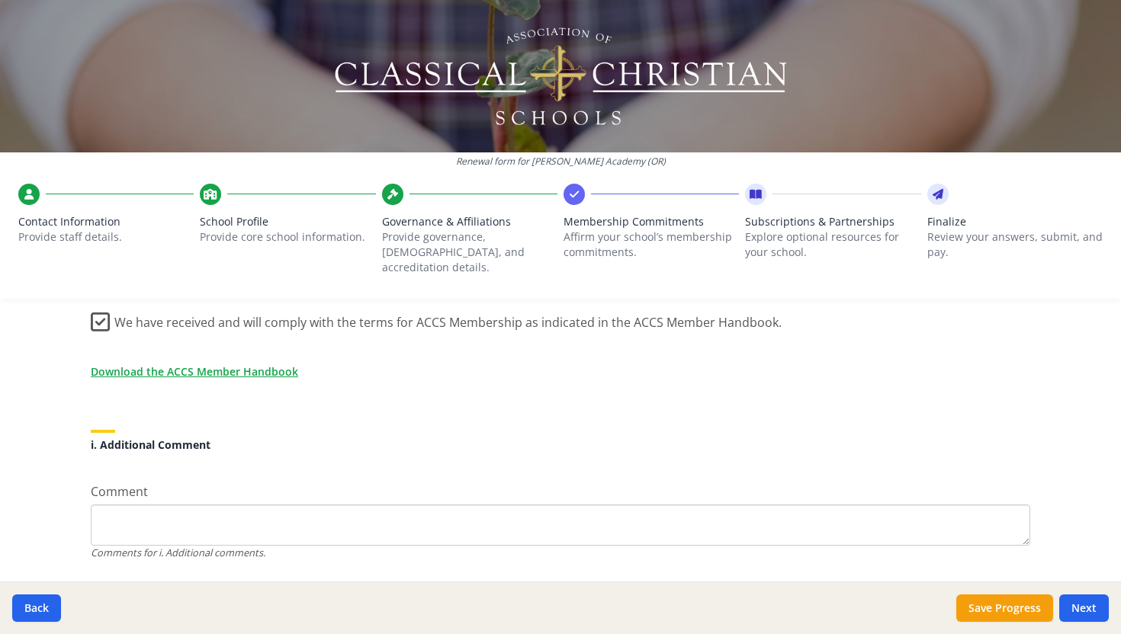
scroll to position [1387, 0]
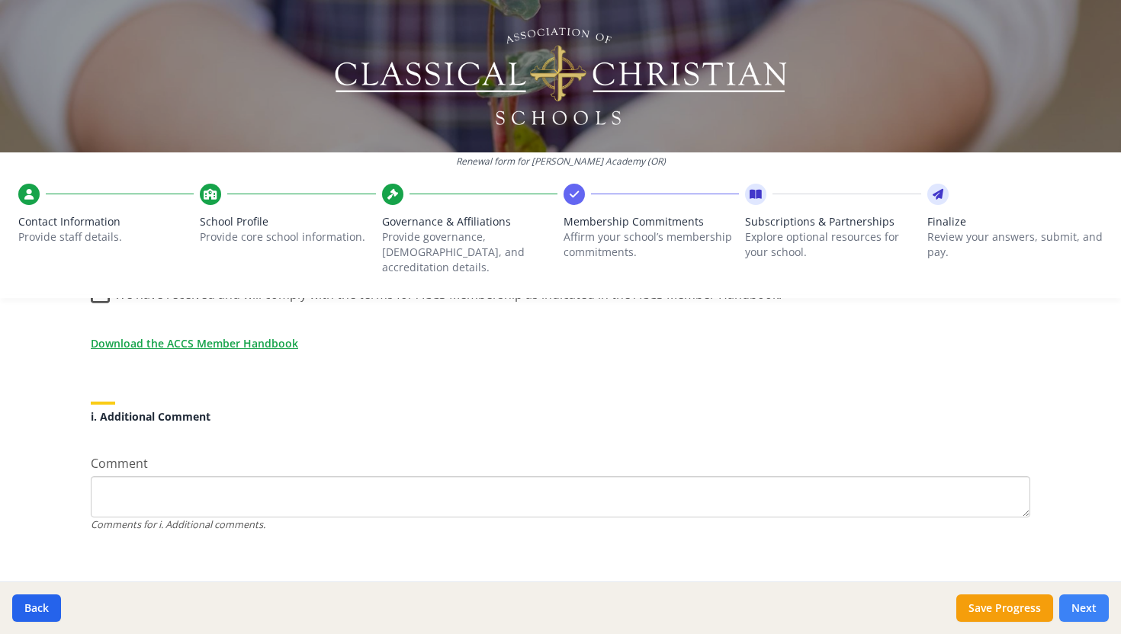
click at [1077, 610] on button "Next" at bounding box center [1084, 608] width 50 height 27
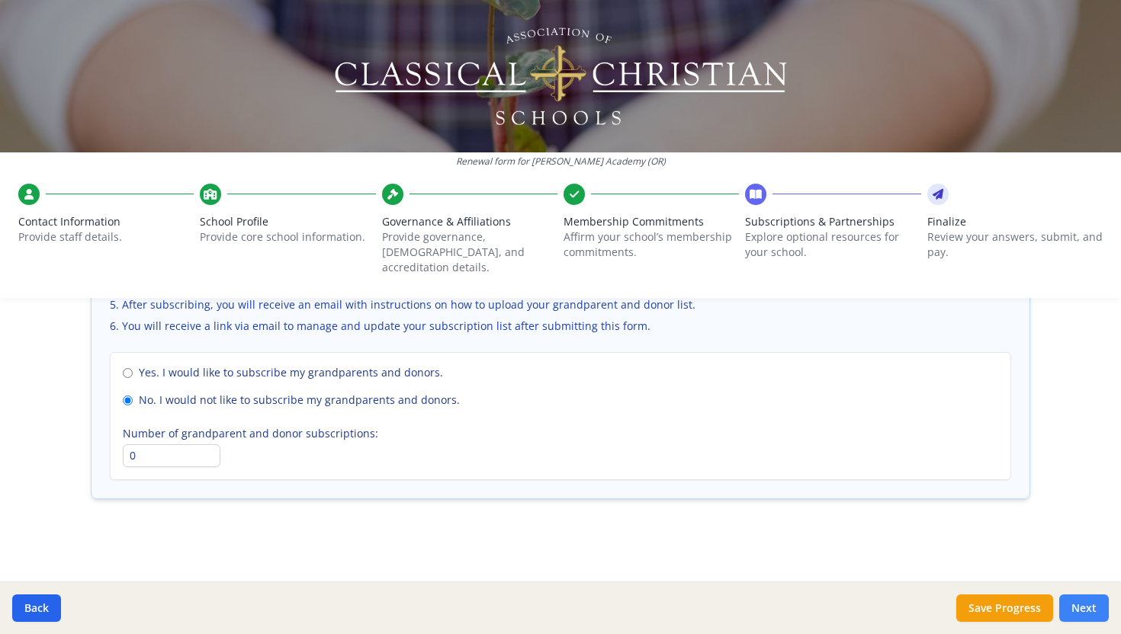
scroll to position [1108, 0]
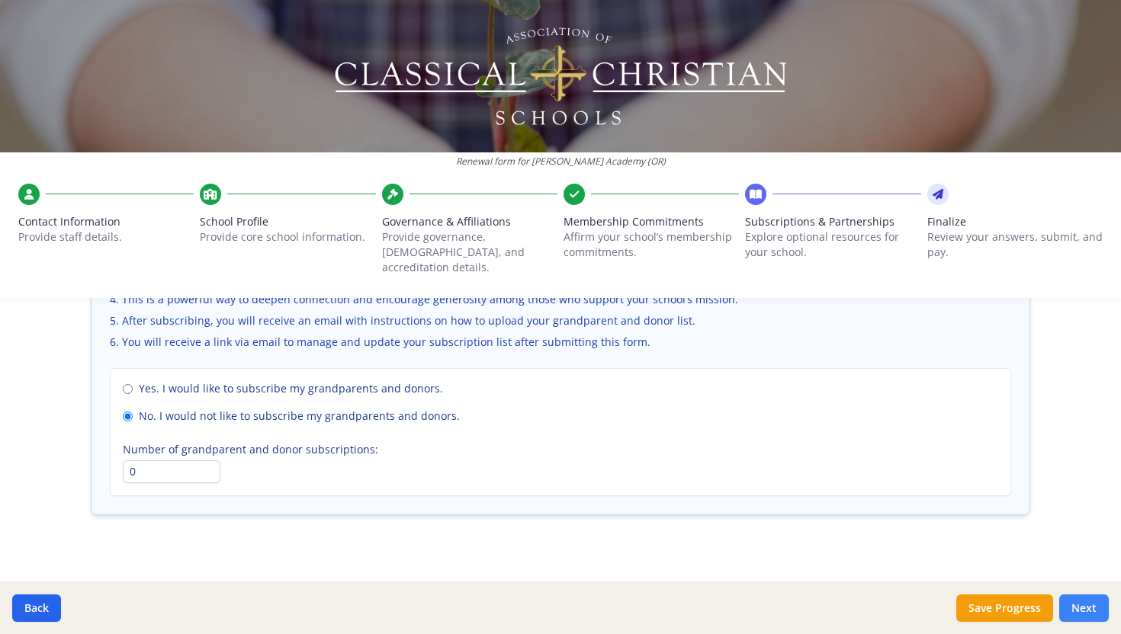
click at [1085, 607] on button "Next" at bounding box center [1084, 608] width 50 height 27
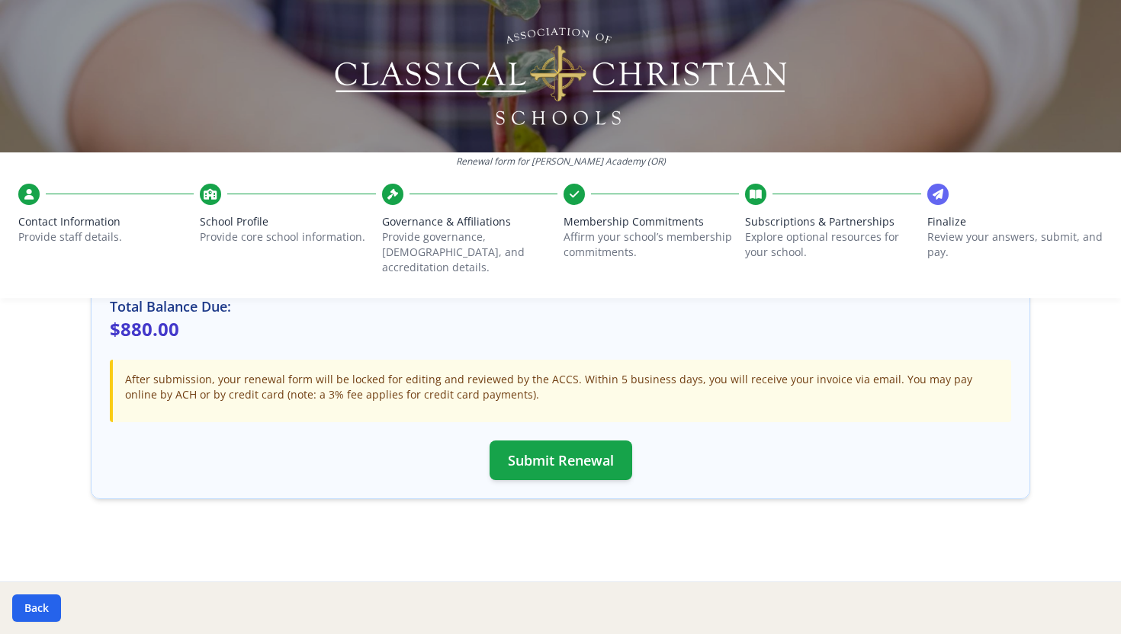
scroll to position [463, 0]
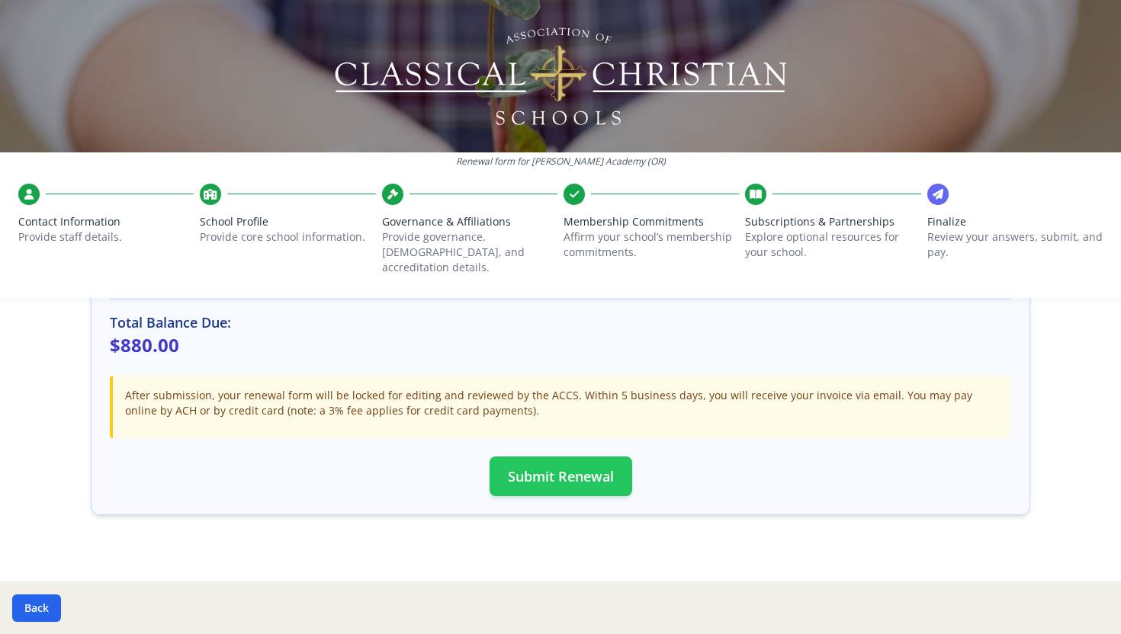
click at [577, 463] on button "Submit Renewal" at bounding box center [560, 477] width 143 height 40
